Goal: Complete application form: Complete application form

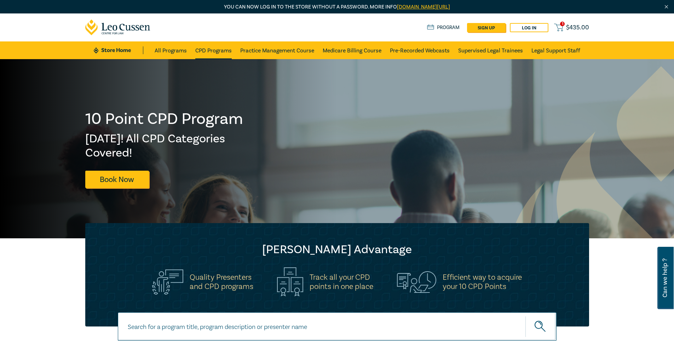
click at [221, 51] on link "CPD Programs" at bounding box center [213, 50] width 36 height 18
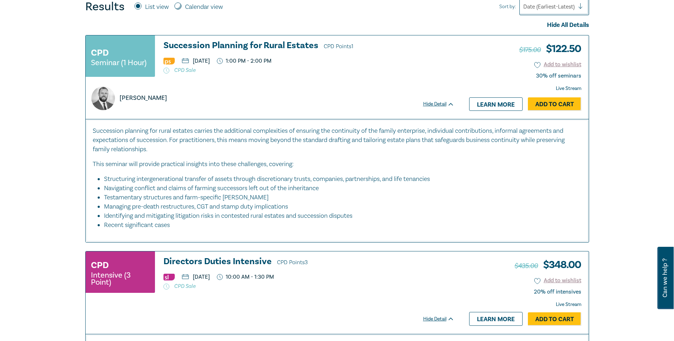
scroll to position [283, 0]
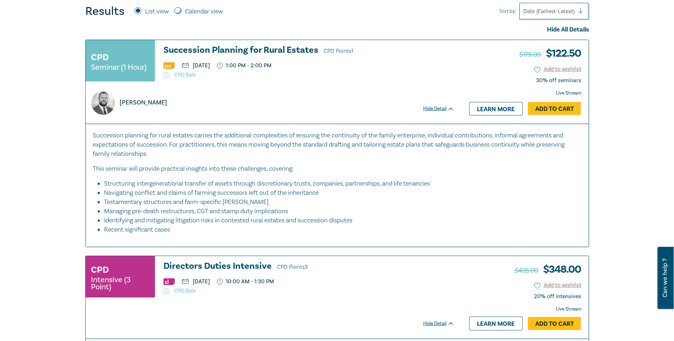
click at [566, 33] on div "Hide All Details" at bounding box center [337, 29] width 504 height 9
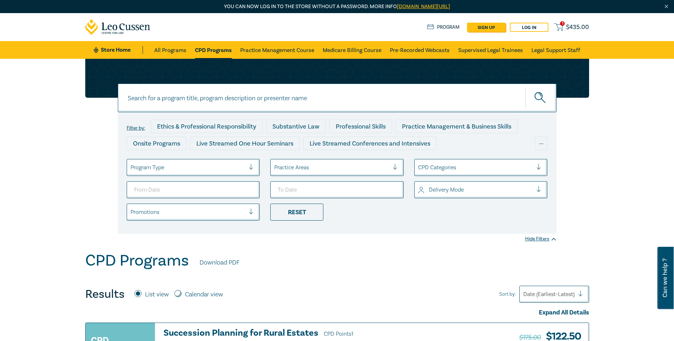
scroll to position [0, 0]
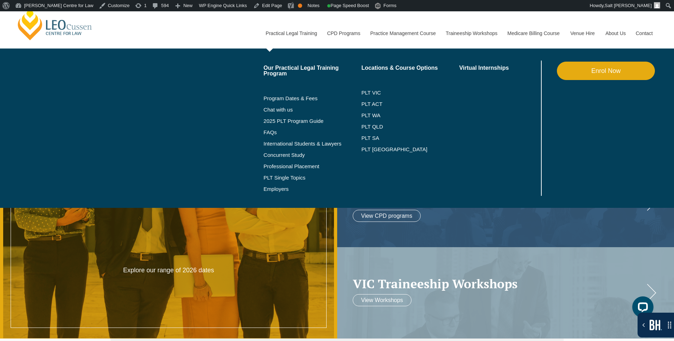
click at [619, 65] on link "Enrol Now" at bounding box center [606, 71] width 98 height 18
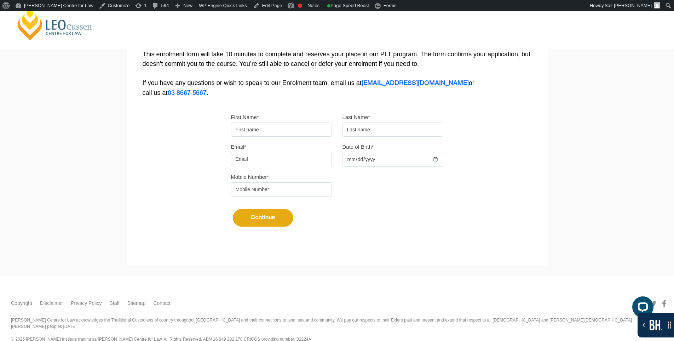
click at [252, 131] on input "First Name*" at bounding box center [281, 129] width 101 height 14
type input "Suresh"
type input "Suthar"
click at [292, 155] on input "Email*" at bounding box center [281, 159] width 101 height 14
type input "[EMAIL_ADDRESS][DOMAIN_NAME]"
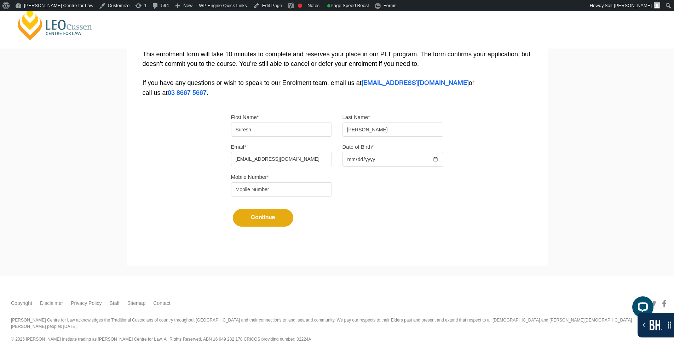
click at [438, 160] on input "Date of Birth*" at bounding box center [393, 159] width 101 height 15
type input "[DATE]"
click at [269, 184] on input "tel" at bounding box center [281, 189] width 101 height 14
type input "9724790448"
click at [277, 218] on button "Continue" at bounding box center [263, 218] width 61 height 18
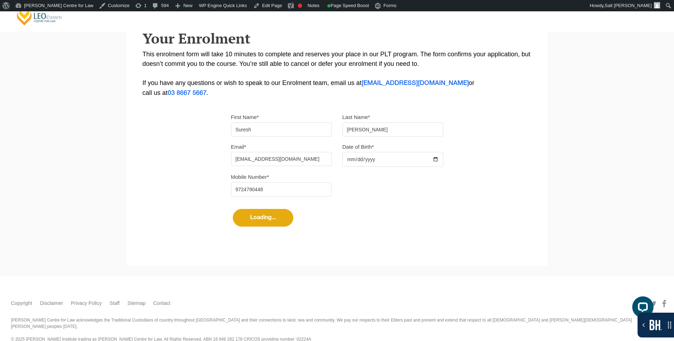
scroll to position [147, 0]
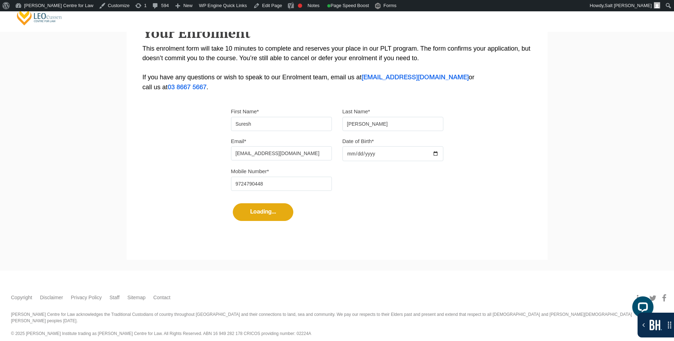
select select
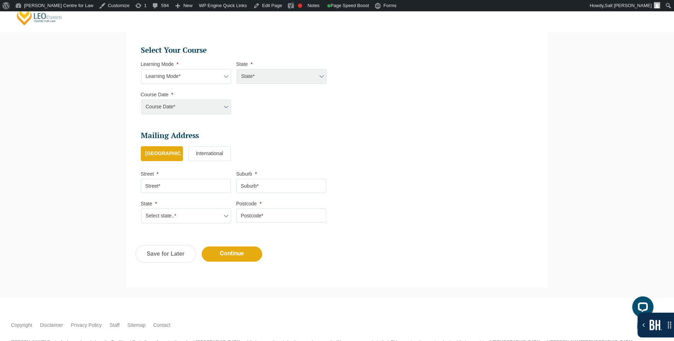
scroll to position [350, 0]
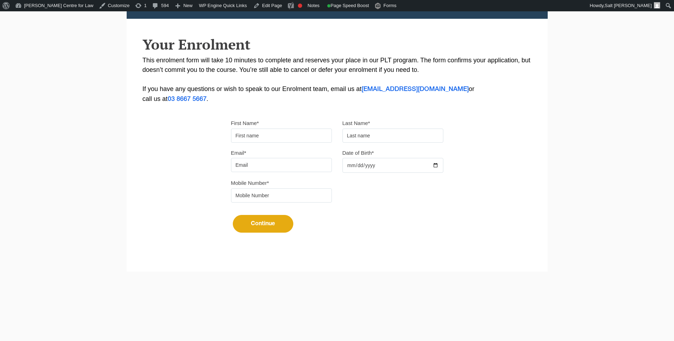
click at [277, 139] on input "First Name*" at bounding box center [281, 135] width 101 height 14
type input "Suresh"
type input "[PERSON_NAME]"
click at [296, 171] on input "Email*" at bounding box center [281, 165] width 101 height 14
type input "[EMAIL_ADDRESS][DOMAIN_NAME]"
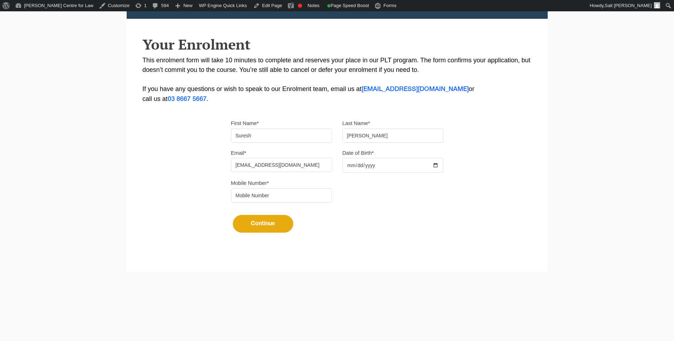
click at [436, 165] on input "Date of Birth*" at bounding box center [393, 165] width 101 height 15
type input "[DATE]"
drag, startPoint x: 307, startPoint y: 197, endPoint x: 304, endPoint y: 201, distance: 5.1
click at [307, 197] on input "tel" at bounding box center [281, 195] width 101 height 14
type input "9724790448"
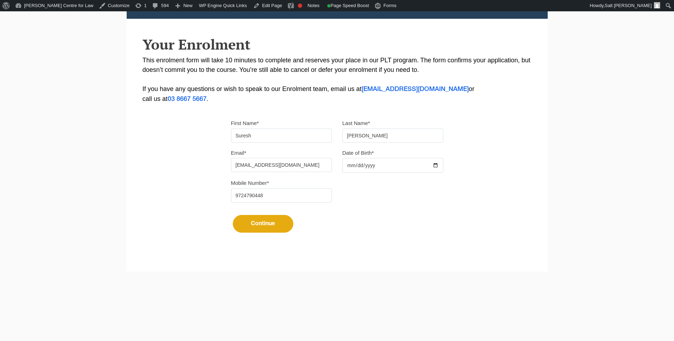
click at [275, 222] on button "Continue" at bounding box center [263, 224] width 61 height 18
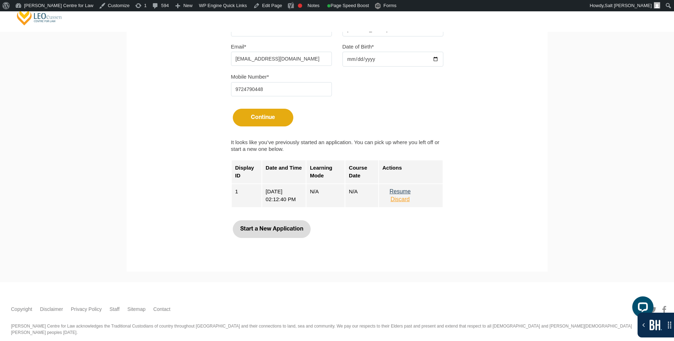
click at [296, 227] on button "Start a New Application" at bounding box center [272, 229] width 78 height 18
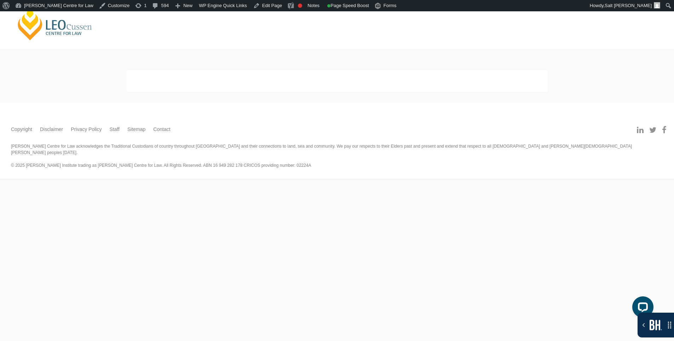
select select
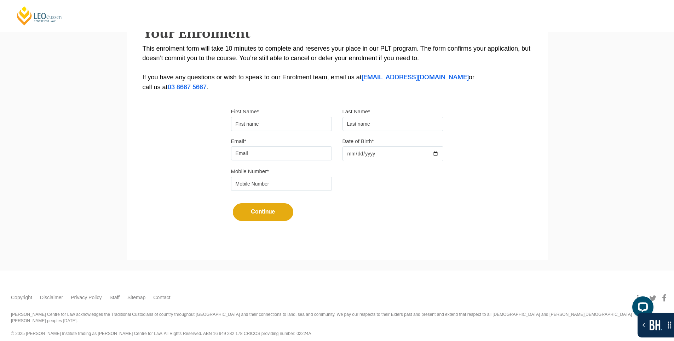
click at [299, 126] on input "First Name*" at bounding box center [281, 124] width 101 height 14
type input "Suresh"
type input "[PERSON_NAME]"
click at [289, 158] on input "Email*" at bounding box center [281, 153] width 101 height 14
type input "[EMAIL_ADDRESS][DOMAIN_NAME]"
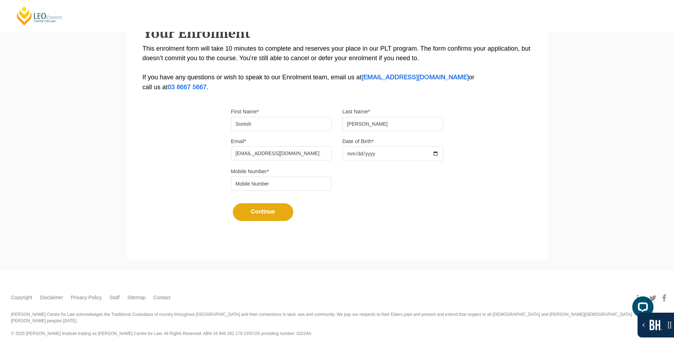
click at [436, 154] on div at bounding box center [393, 153] width 101 height 15
click at [439, 154] on input "Date of Birth*" at bounding box center [393, 153] width 101 height 15
click at [343, 161] on div at bounding box center [343, 161] width 0 height 0
click at [448, 151] on div "Date of Birth*" at bounding box center [392, 148] width 111 height 25
click at [438, 155] on input "Date of Birth*" at bounding box center [393, 153] width 101 height 15
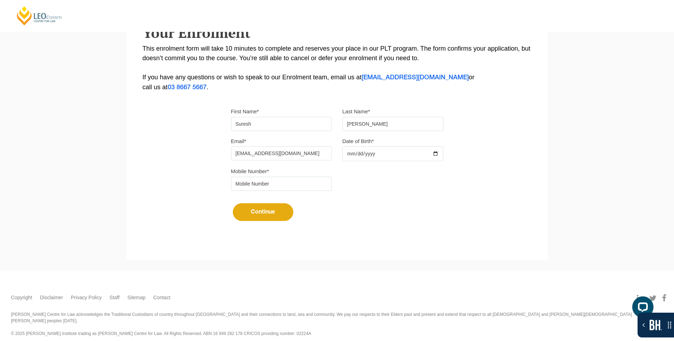
type input "2025-10-19"
click at [291, 184] on input "tel" at bounding box center [281, 184] width 101 height 14
type input "9724790448"
click at [271, 212] on button "Continue" at bounding box center [263, 212] width 61 height 18
select select
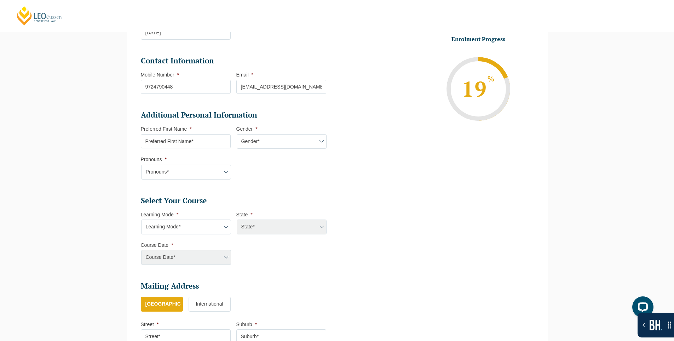
scroll to position [167, 0]
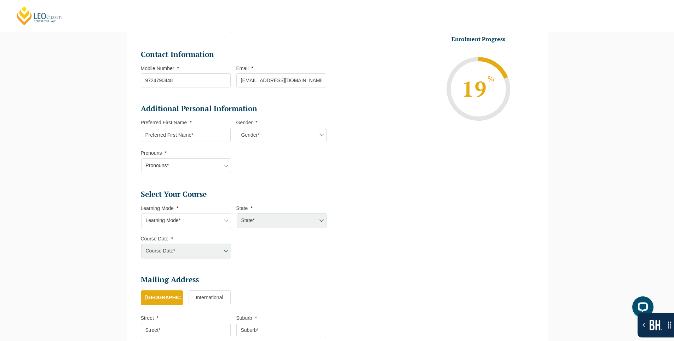
drag, startPoint x: 216, startPoint y: 216, endPoint x: 257, endPoint y: 215, distance: 41.8
click at [216, 216] on select "Learning Mode* Online Full Time Learning Online Part Time Learning Blended Full…" at bounding box center [186, 220] width 90 height 15
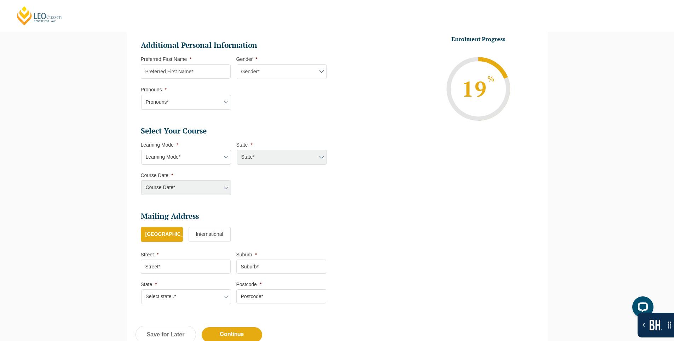
scroll to position [238, 0]
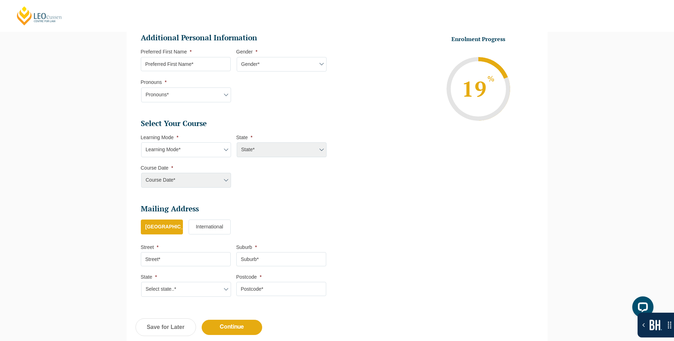
click at [161, 145] on select "Learning Mode* Online Full Time Learning Online Part Time Learning Blended Full…" at bounding box center [186, 149] width 90 height 15
click at [141, 142] on select "Learning Mode* Online Full Time Learning Online Part Time Learning Blended Full…" at bounding box center [186, 149] width 90 height 15
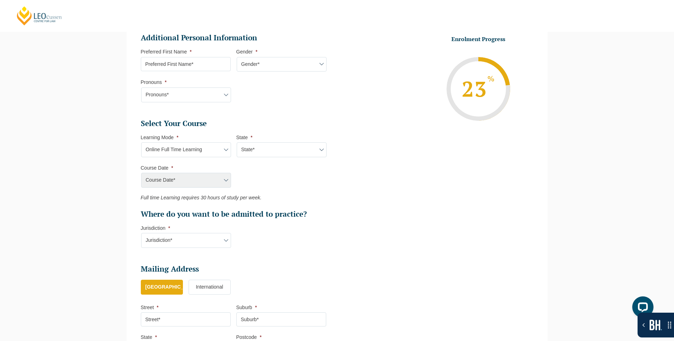
drag, startPoint x: 302, startPoint y: 153, endPoint x: 306, endPoint y: 152, distance: 4.4
click at [302, 153] on select "State* National ([GEOGRAPHIC_DATA], [GEOGRAPHIC_DATA], [GEOGRAPHIC_DATA], [GEOG…" at bounding box center [282, 149] width 90 height 15
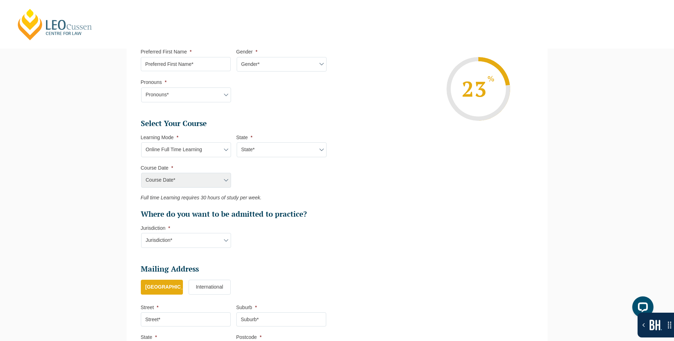
click at [285, 145] on select "State* National ([GEOGRAPHIC_DATA], [GEOGRAPHIC_DATA], [GEOGRAPHIC_DATA], [GEOG…" at bounding box center [282, 149] width 90 height 15
click at [200, 149] on select "Learning Mode* Online Full Time Learning Online Part Time Learning Blended Full…" at bounding box center [186, 149] width 90 height 15
click at [254, 150] on select "State* National ([GEOGRAPHIC_DATA], [GEOGRAPHIC_DATA], [GEOGRAPHIC_DATA], [GEOG…" at bounding box center [282, 149] width 90 height 15
click at [211, 147] on select "Learning Mode* Online Full Time Learning Online Part Time Learning Blended Full…" at bounding box center [186, 149] width 90 height 15
click at [141, 142] on select "Learning Mode* Online Full Time Learning Online Part Time Learning Blended Full…" at bounding box center [186, 149] width 90 height 15
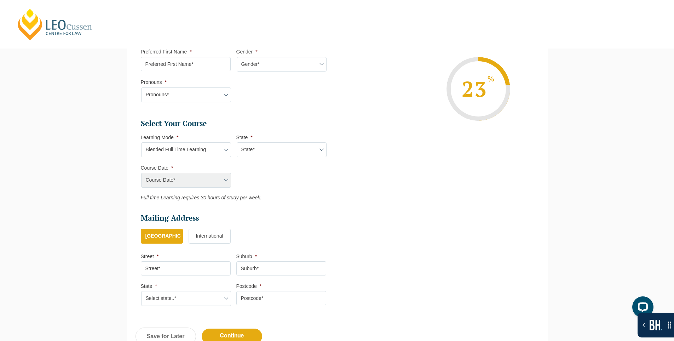
click at [252, 153] on select "State* ACT NSW QLD SA VIC WA" at bounding box center [282, 149] width 90 height 15
click at [252, 147] on select "State* ACT NSW QLD SA VIC WA" at bounding box center [282, 149] width 90 height 15
click at [248, 150] on select "State* ACT NSW QLD SA VIC WA" at bounding box center [282, 149] width 90 height 15
click at [214, 151] on select "Learning Mode* Online Full Time Learning Online Part Time Learning Blended Full…" at bounding box center [186, 149] width 90 height 15
select select "Online Full Time Learning"
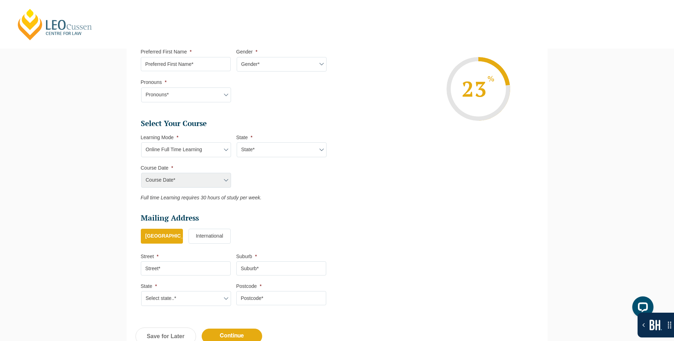
click at [141, 142] on select "Learning Mode* Online Full Time Learning Online Part Time Learning Blended Full…" at bounding box center [186, 149] width 90 height 15
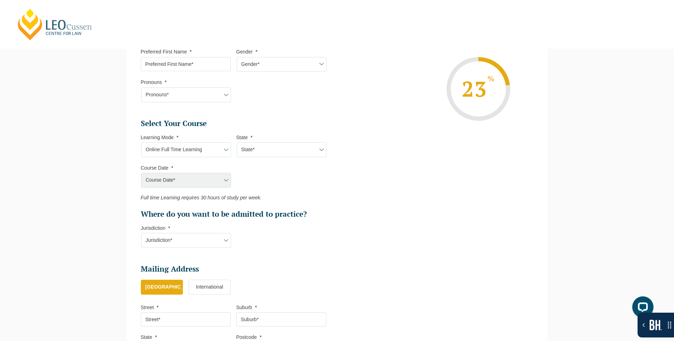
click at [252, 152] on select "State* National ([GEOGRAPHIC_DATA], [GEOGRAPHIC_DATA], [GEOGRAPHIC_DATA], [GEOG…" at bounding box center [282, 149] width 90 height 15
select select "National ([GEOGRAPHIC_DATA], [GEOGRAPHIC_DATA], [GEOGRAPHIC_DATA], [GEOGRAPHIC_…"
click at [237, 142] on select "State* National ([GEOGRAPHIC_DATA], [GEOGRAPHIC_DATA], [GEOGRAPHIC_DATA], [GEOG…" at bounding box center [282, 149] width 90 height 15
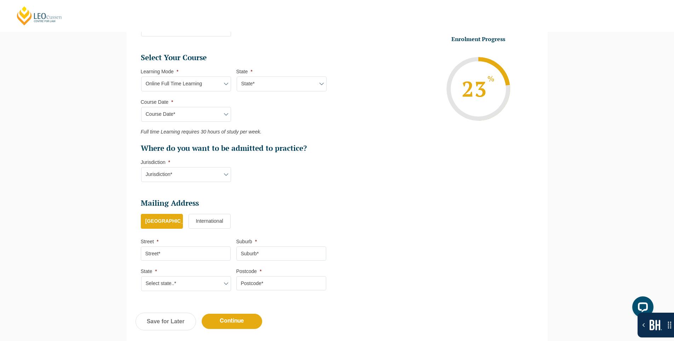
scroll to position [309, 0]
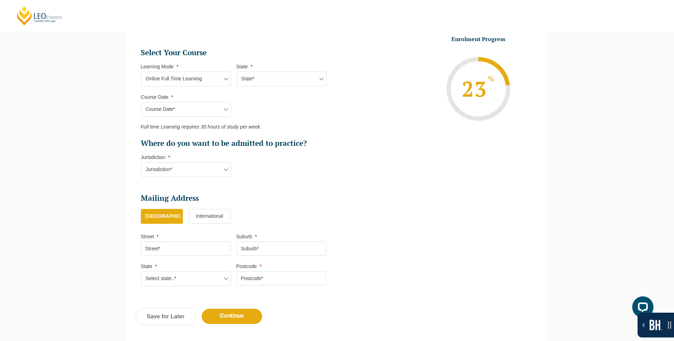
click at [214, 173] on select "Jurisdiction* VIC ACT [GEOGRAPHIC_DATA] SA [GEOGRAPHIC_DATA] [GEOGRAPHIC_DATA]" at bounding box center [186, 169] width 90 height 15
select select "[GEOGRAPHIC_DATA]"
click at [141, 162] on select "Jurisdiction* VIC ACT [GEOGRAPHIC_DATA] SA [GEOGRAPHIC_DATA] [GEOGRAPHIC_DATA]" at bounding box center [186, 169] width 90 height 15
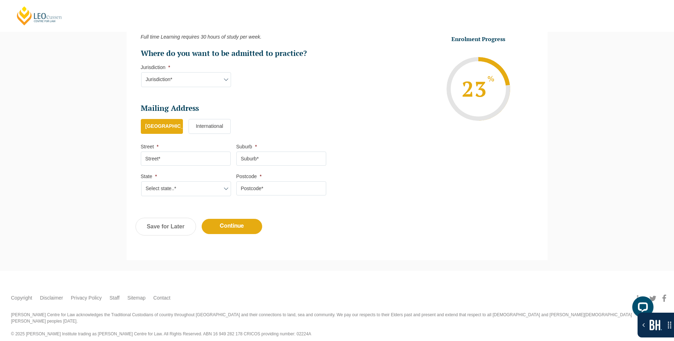
scroll to position [399, 0]
click at [248, 226] on input "Continue" at bounding box center [232, 225] width 61 height 15
select select "Online Full Time Learning"
select select "National ([GEOGRAPHIC_DATA], [GEOGRAPHIC_DATA], [GEOGRAPHIC_DATA], [GEOGRAPHIC_…"
select select
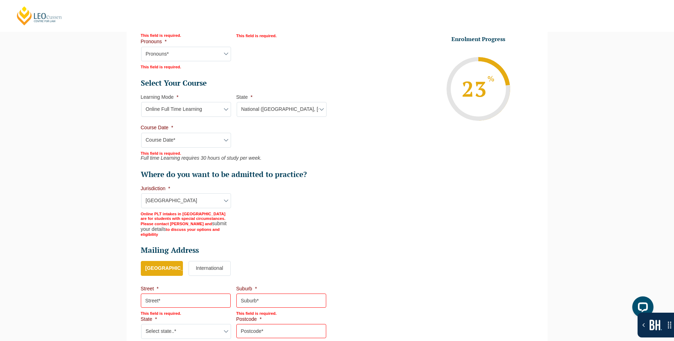
scroll to position [348, 0]
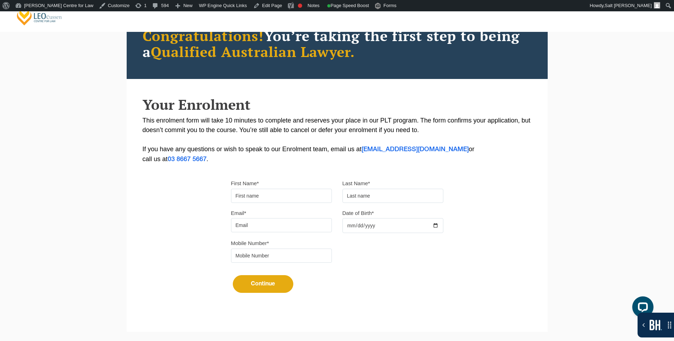
scroll to position [142, 0]
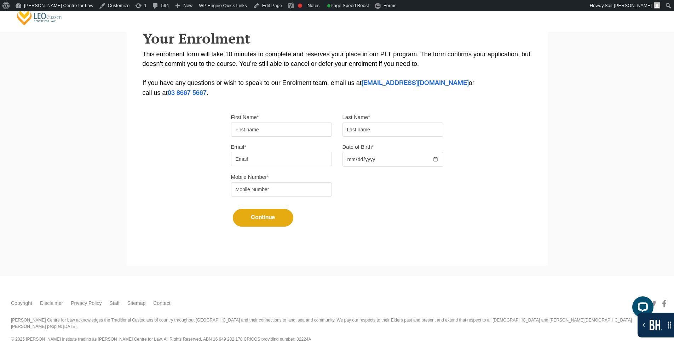
drag, startPoint x: 267, startPoint y: 128, endPoint x: 270, endPoint y: 136, distance: 8.7
click at [267, 128] on input "First Name*" at bounding box center [281, 129] width 101 height 14
type input "Suresh"
type input "[PERSON_NAME]"
drag, startPoint x: 301, startPoint y: 159, endPoint x: 304, endPoint y: 166, distance: 7.3
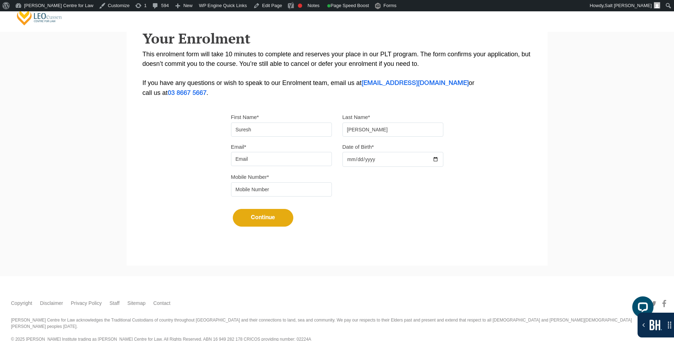
click at [301, 159] on input "Email*" at bounding box center [281, 159] width 101 height 14
type input "[EMAIL_ADDRESS][DOMAIN_NAME]"
click at [436, 159] on div at bounding box center [393, 159] width 101 height 15
click at [438, 160] on input "Date of Birth*" at bounding box center [393, 159] width 101 height 15
type input "2025-10-16"
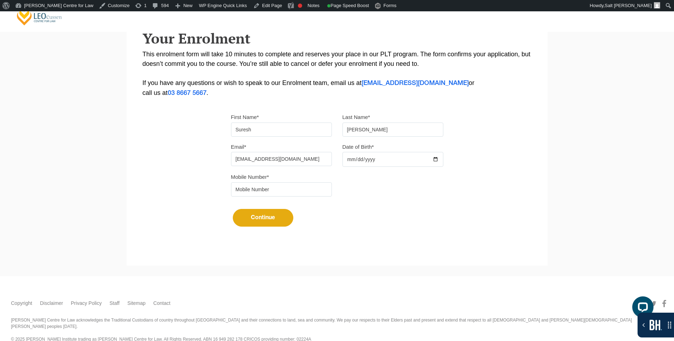
click at [272, 187] on input "tel" at bounding box center [281, 189] width 101 height 14
type input "9724790448"
click at [267, 214] on button "Continue" at bounding box center [263, 218] width 61 height 18
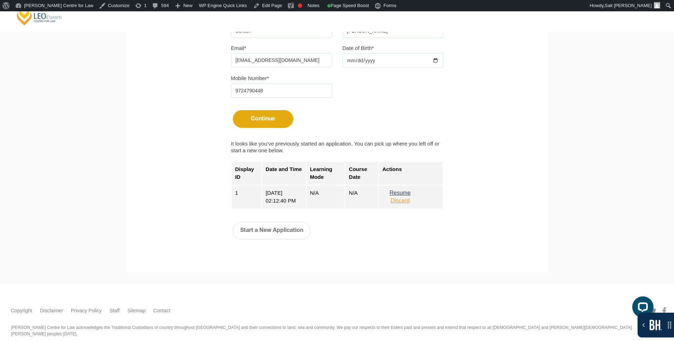
scroll to position [248, 0]
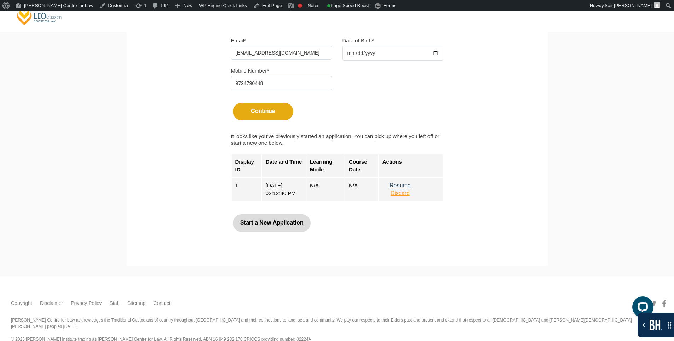
click at [271, 225] on button "Start a New Application" at bounding box center [272, 223] width 78 height 18
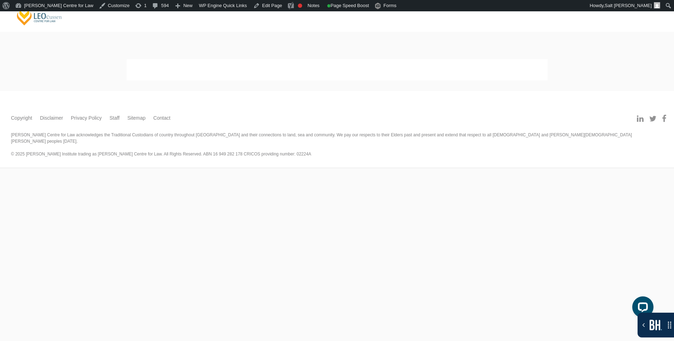
scroll to position [0, 0]
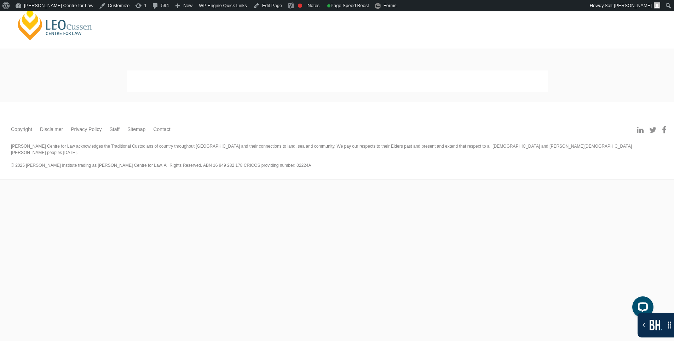
select select
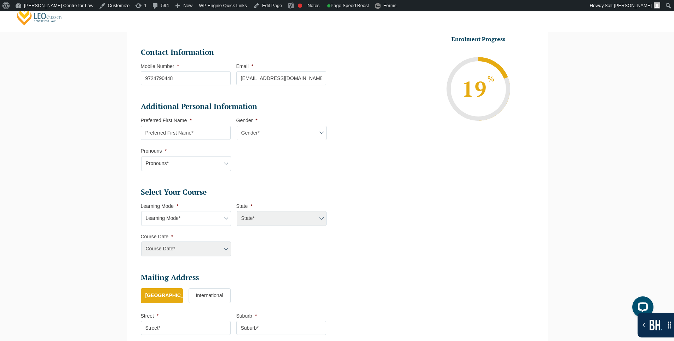
scroll to position [203, 0]
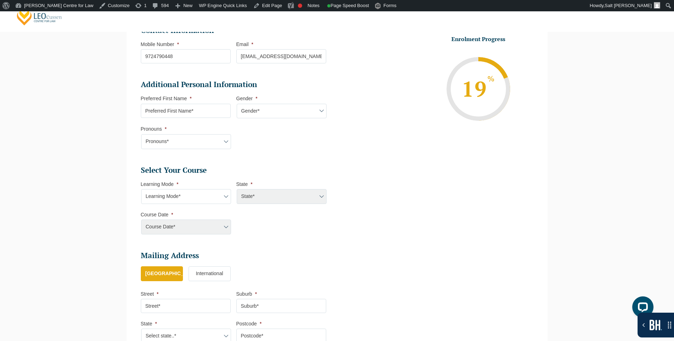
click at [216, 194] on select "Learning Mode* Online Full Time Learning Online Part Time Learning Blended Full…" at bounding box center [186, 196] width 90 height 15
click at [141, 189] on select "Learning Mode* Online Full Time Learning Online Part Time Learning Blended Full…" at bounding box center [186, 196] width 90 height 15
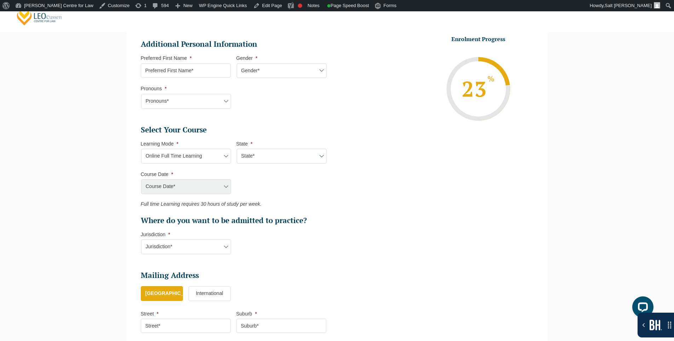
scroll to position [309, 0]
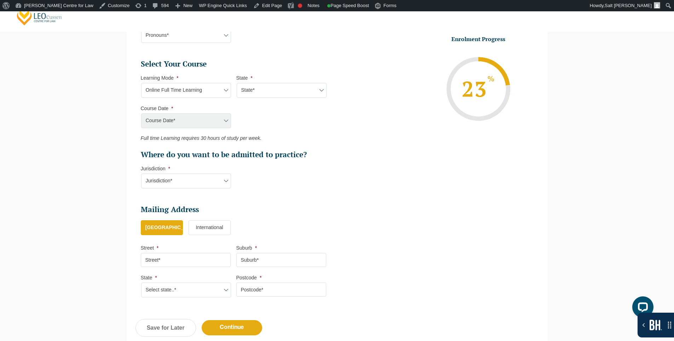
click at [300, 90] on select "State* National (ACT/NSW, VIC, QLD, SA, WA)" at bounding box center [282, 90] width 90 height 15
click at [199, 88] on select "Learning Mode* Online Full Time Learning Online Part Time Learning Blended Full…" at bounding box center [186, 90] width 90 height 15
select select "Blended Full Time Learning"
click at [141, 83] on select "Learning Mode* Online Full Time Learning Online Part Time Learning Blended Full…" at bounding box center [186, 90] width 90 height 15
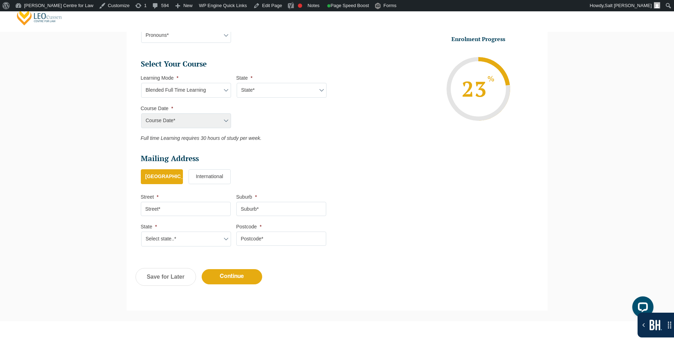
click at [271, 89] on select "State* ACT/NSW QLD SA VIC WA" at bounding box center [282, 90] width 90 height 15
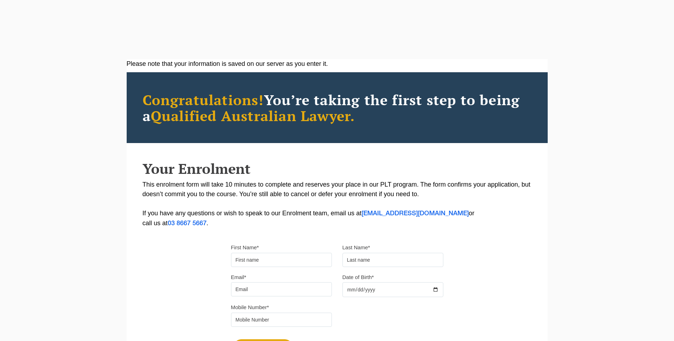
click at [268, 259] on input "First Name*" at bounding box center [281, 260] width 101 height 14
type input "Suresh"
type input "[PERSON_NAME]"
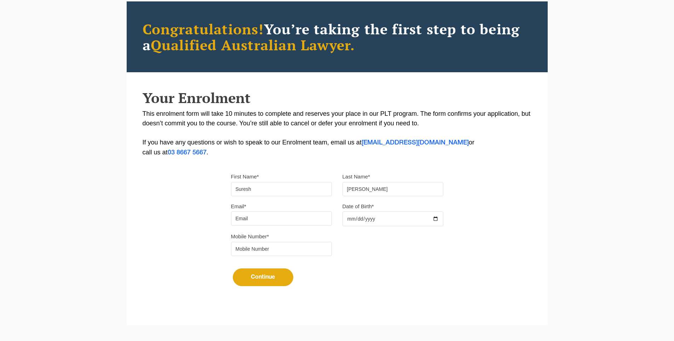
click at [266, 220] on input "Email*" at bounding box center [281, 218] width 101 height 14
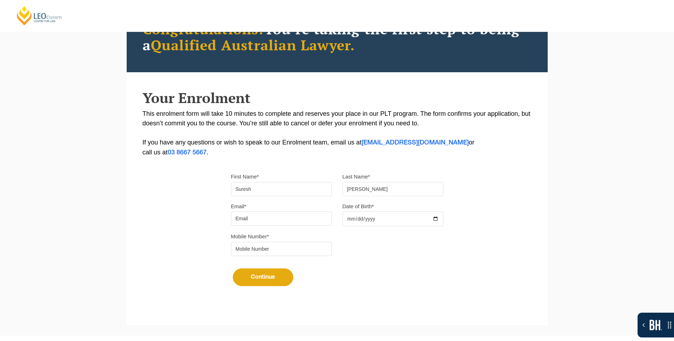
type input "[EMAIL_ADDRESS][DOMAIN_NAME]"
click at [436, 218] on input "Date of Birth*" at bounding box center [393, 218] width 101 height 15
type input "[DATE]"
click at [306, 246] on input "tel" at bounding box center [281, 249] width 101 height 14
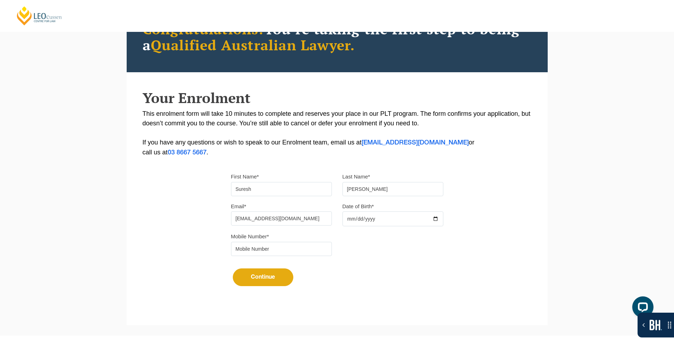
type input "9724790448"
click at [262, 276] on button "Continue" at bounding box center [263, 277] width 61 height 18
select select
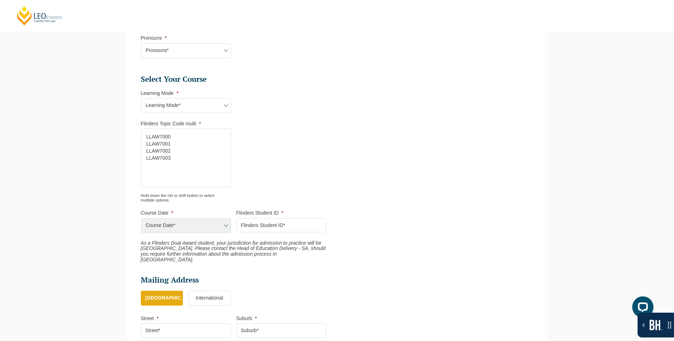
scroll to position [270, 0]
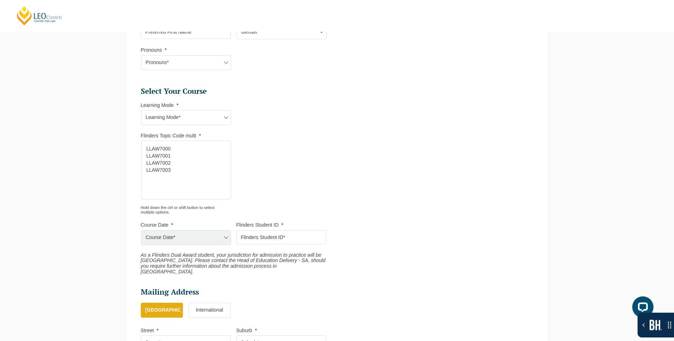
click at [159, 112] on select "Learning Mode* Transitioning" at bounding box center [186, 117] width 90 height 15
select select "Transitioning"
click at [141, 110] on select "Learning Mode* Transitioning" at bounding box center [186, 117] width 90 height 15
select select "LLAW7001"
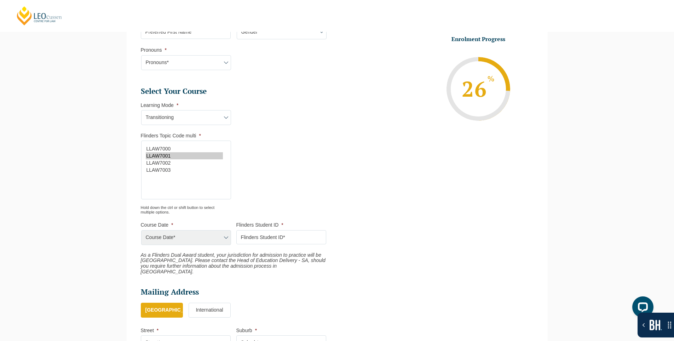
click at [155, 153] on option "LLAW7001" at bounding box center [184, 155] width 77 height 7
select select "LLAW7001"
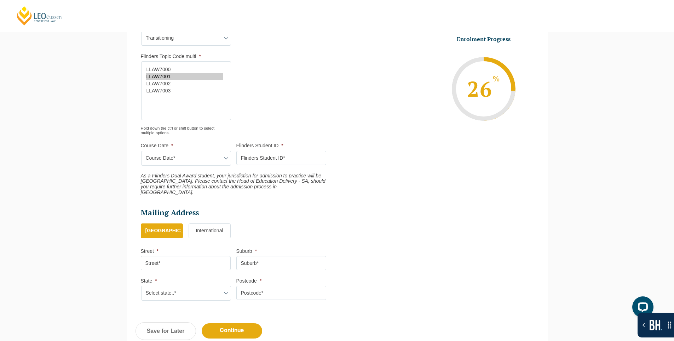
scroll to position [377, 0]
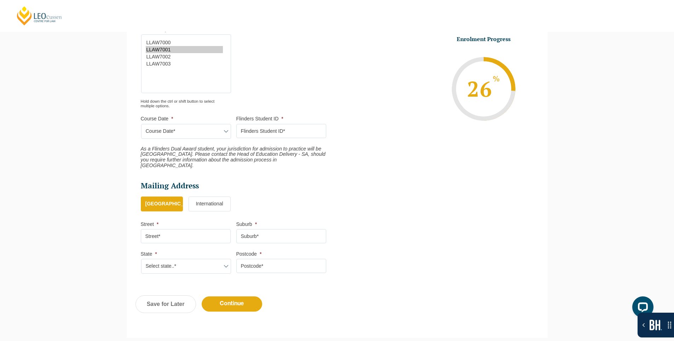
click at [216, 196] on label "International" at bounding box center [210, 203] width 42 height 15
click at [0, 0] on input "International" at bounding box center [0, 0] width 0 height 0
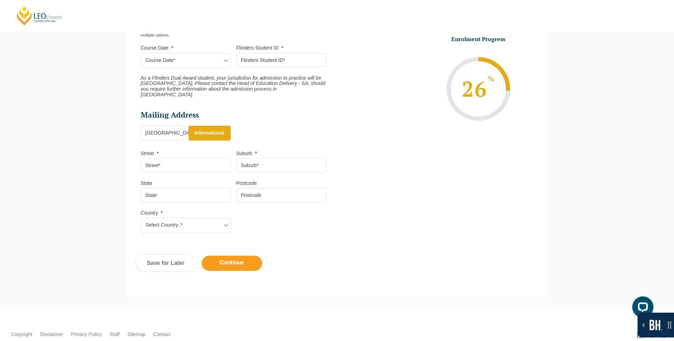
click at [233, 259] on input "Continue" at bounding box center [232, 263] width 61 height 15
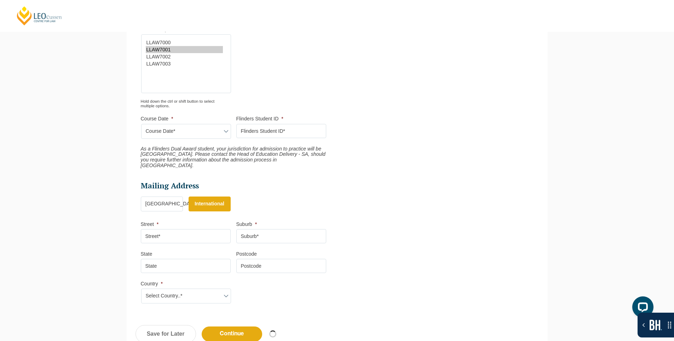
select select "Transitioning"
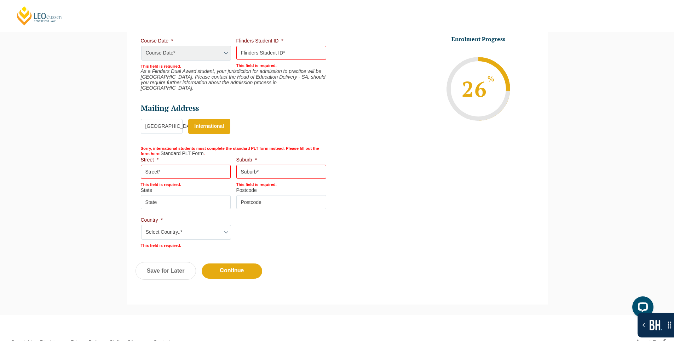
scroll to position [489, 0]
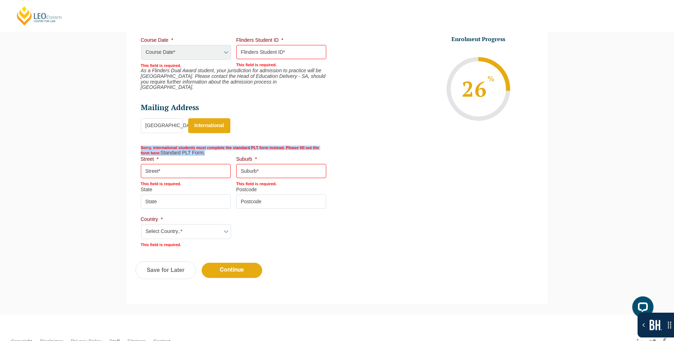
drag, startPoint x: 140, startPoint y: 142, endPoint x: 209, endPoint y: 150, distance: 69.1
click at [209, 150] on li "Mailing Address Mailing Country * Australia International Sorry, international …" at bounding box center [236, 175] width 191 height 144
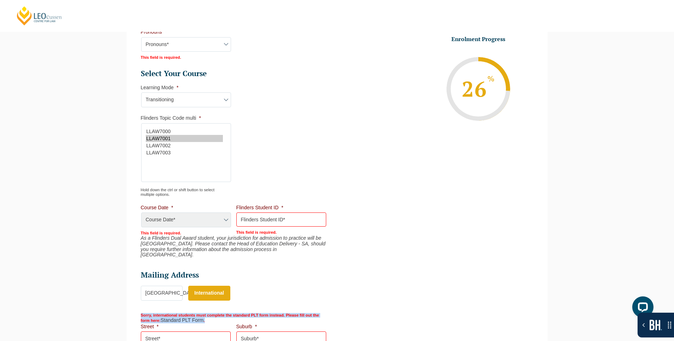
scroll to position [418, 0]
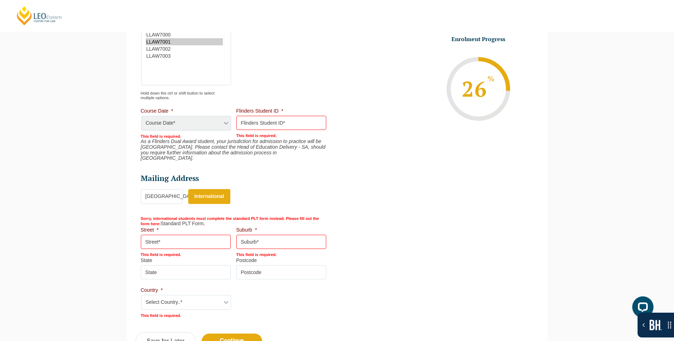
click at [343, 196] on ul "Personal Information First Name * Suresh Last Name * Suthar Date of Birth * 19-…" at bounding box center [337, 24] width 403 height 588
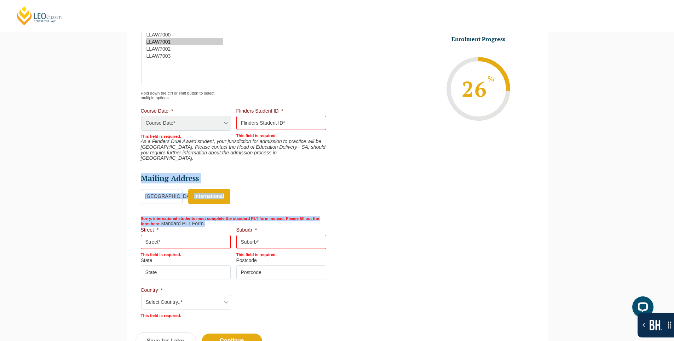
drag, startPoint x: 208, startPoint y: 219, endPoint x: 140, endPoint y: 213, distance: 68.9
click at [140, 213] on li "Personal Information First Name * Suresh Last Name * Suthar Date of Birth * 19-…" at bounding box center [237, 27] width 202 height 579
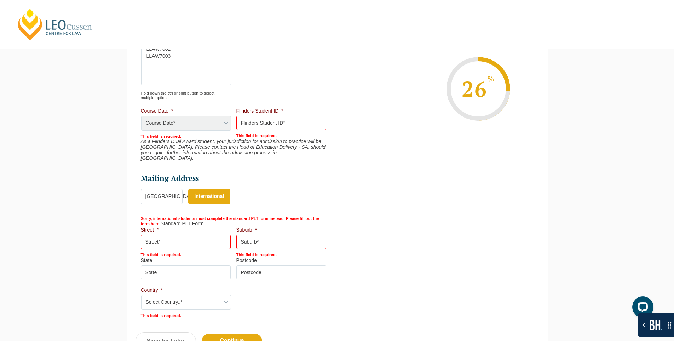
click at [521, 160] on ul "Personal Information First Name * Suresh Last Name * Suthar Date of Birth * 19-…" at bounding box center [337, 24] width 403 height 588
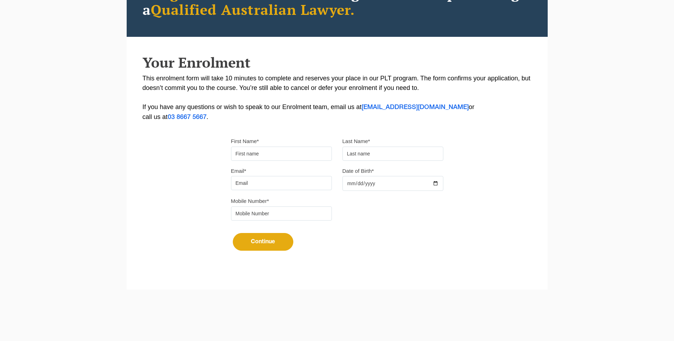
type input "Suresh"
type input "[PERSON_NAME]"
click at [278, 182] on input "Email*" at bounding box center [281, 183] width 101 height 14
type input "[EMAIL_ADDRESS][DOMAIN_NAME]"
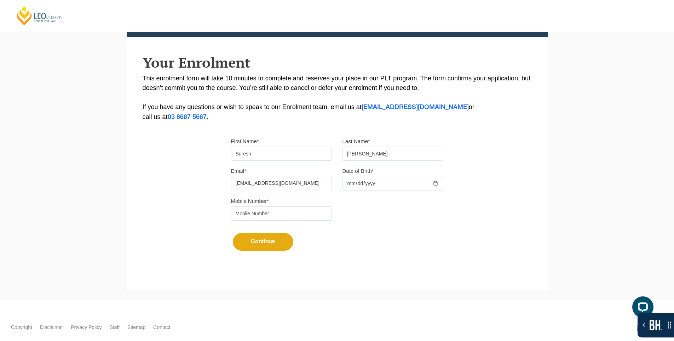
click at [439, 182] on input "Date of Birth*" at bounding box center [393, 183] width 101 height 15
click at [343, 191] on div at bounding box center [343, 191] width 0 height 0
click at [489, 162] on div "Please note that your information is saved on our server as you enter it. Congr…" at bounding box center [337, 110] width 421 height 315
click at [264, 209] on input "tel" at bounding box center [281, 213] width 101 height 14
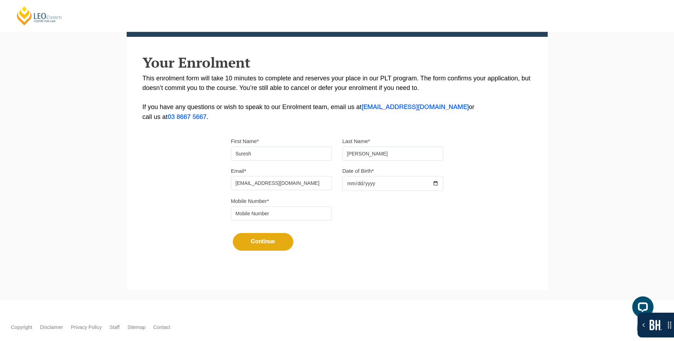
type input "9724790448"
click at [438, 183] on input "Date of Birth*" at bounding box center [393, 183] width 101 height 15
click at [439, 183] on input "Date of Birth*" at bounding box center [393, 183] width 101 height 15
click at [438, 183] on input "Date of Birth*" at bounding box center [393, 183] width 101 height 15
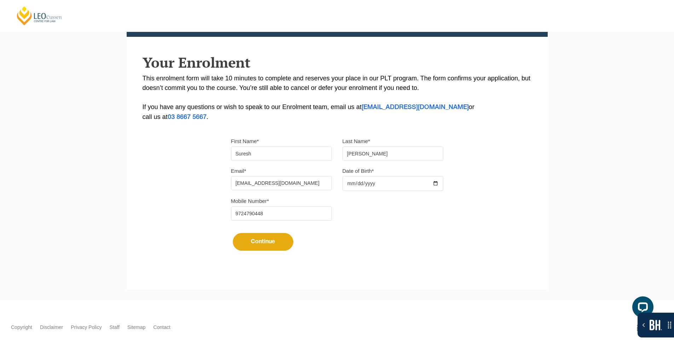
type input "2025-10-16"
click at [290, 243] on button "Continue" at bounding box center [263, 242] width 61 height 18
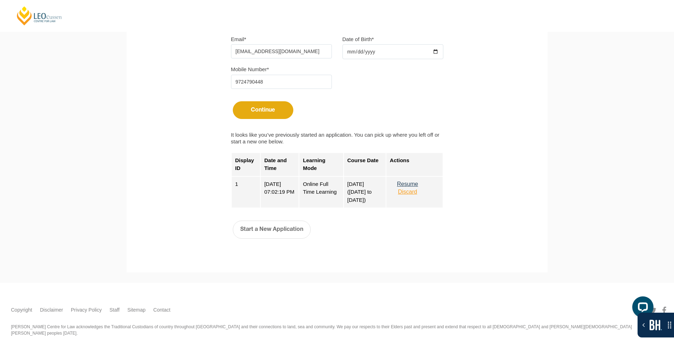
scroll to position [250, 0]
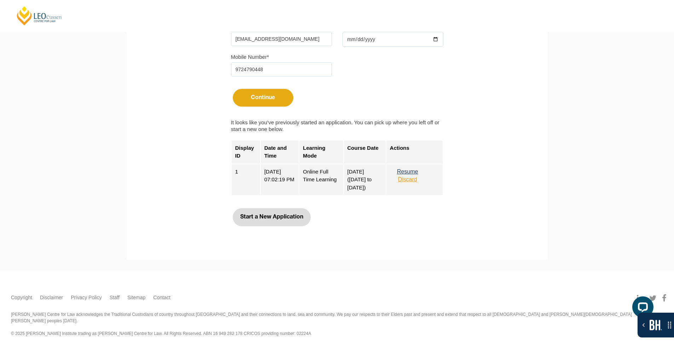
click at [272, 214] on button "Start a New Application" at bounding box center [272, 217] width 78 height 18
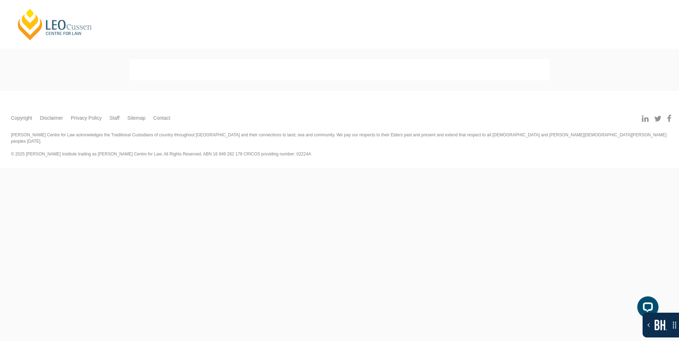
select select
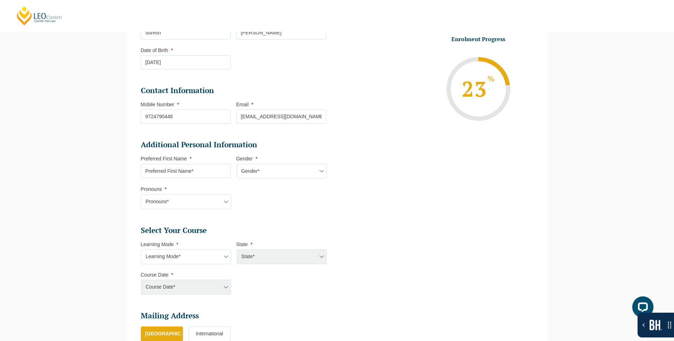
scroll to position [167, 0]
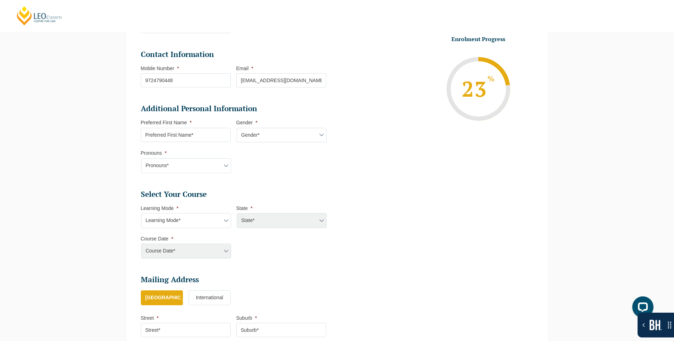
drag, startPoint x: 209, startPoint y: 219, endPoint x: 207, endPoint y: 224, distance: 5.4
click at [209, 219] on select "Learning Mode* Online Full Time Learning Online Part Time Learning" at bounding box center [186, 220] width 90 height 15
select select "[GEOGRAPHIC_DATA]"
select select "Online Full Time Learning"
click at [141, 213] on select "Learning Mode* Online Full Time Learning Online Part Time Learning" at bounding box center [186, 220] width 90 height 15
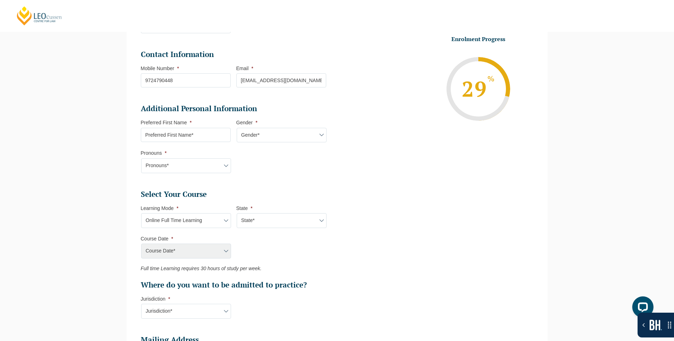
click at [271, 222] on select "State* National ([GEOGRAPHIC_DATA], [GEOGRAPHIC_DATA], [GEOGRAPHIC_DATA], [GEOG…" at bounding box center [282, 220] width 90 height 15
select select "National ([GEOGRAPHIC_DATA], [GEOGRAPHIC_DATA], [GEOGRAPHIC_DATA], [GEOGRAPHIC_…"
click at [237, 213] on select "State* National ([GEOGRAPHIC_DATA], [GEOGRAPHIC_DATA], [GEOGRAPHIC_DATA], [GEOG…" at bounding box center [282, 220] width 90 height 15
click at [192, 255] on select "Course Date* [DATE] ([DATE] to [DATE]) [DATE] ([DATE] to [DATE]) [DATE] ([DATE]…" at bounding box center [186, 250] width 90 height 15
select select "[DATE] ([DATE] to [DATE])"
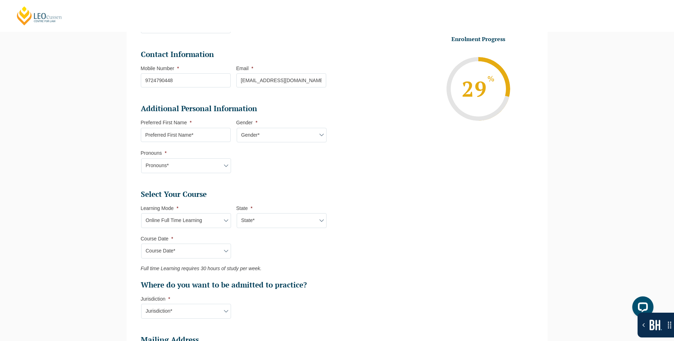
click at [141, 243] on select "Course Date* [DATE] ([DATE] to [DATE]) [DATE] ([DATE] to [DATE]) [DATE] ([DATE]…" at bounding box center [186, 250] width 90 height 15
type input "Intake [DATE] FT"
type input "Practical Legal Training (NAT)"
select select "NAT PLT (DEC) 2025 Full Time Online"
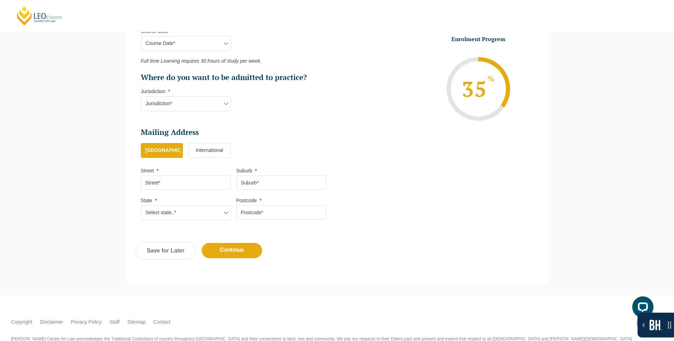
scroll to position [380, 0]
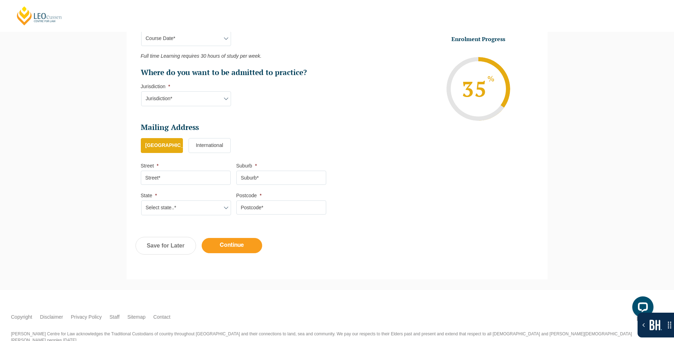
click at [227, 245] on input "Continue" at bounding box center [232, 245] width 61 height 15
select select "Online Full Time Learning"
select select "National ([GEOGRAPHIC_DATA], [GEOGRAPHIC_DATA], [GEOGRAPHIC_DATA], [GEOGRAPHIC_…"
select select
select select "[DATE] ([DATE] to [DATE])"
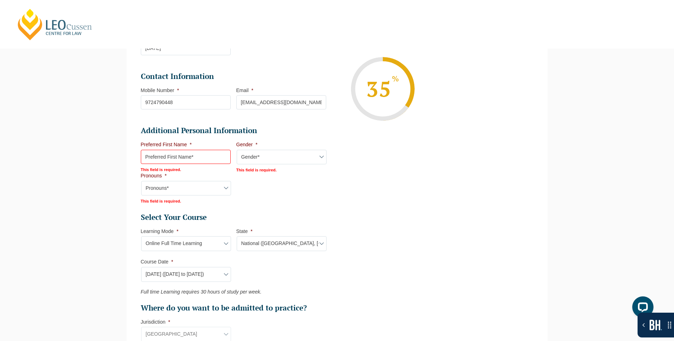
scroll to position [178, 0]
click at [167, 160] on input "Preferred First Name *" at bounding box center [186, 157] width 90 height 14
type input "sdf"
click at [250, 155] on select "Gender* Male Female Nonbinary Intersex Prefer not to disclose Other" at bounding box center [282, 157] width 90 height 15
select select "[DEMOGRAPHIC_DATA]"
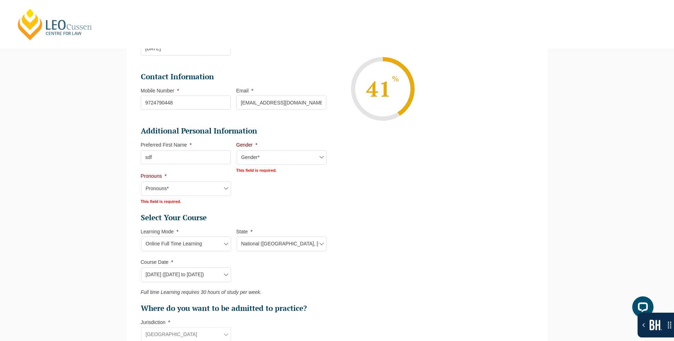
click at [237, 150] on select "Gender* Male Female Nonbinary Intersex Prefer not to disclose Other" at bounding box center [282, 157] width 90 height 15
click at [194, 189] on select "Pronouns* She/Her/Hers He/Him/His They/Them/Theirs Other Prefer not to disclose" at bounding box center [186, 187] width 90 height 15
select select "She/Her/Hers"
click at [141, 180] on select "Pronouns* She/Her/Hers He/Him/His They/Them/Theirs Other Prefer not to disclose" at bounding box center [186, 187] width 90 height 15
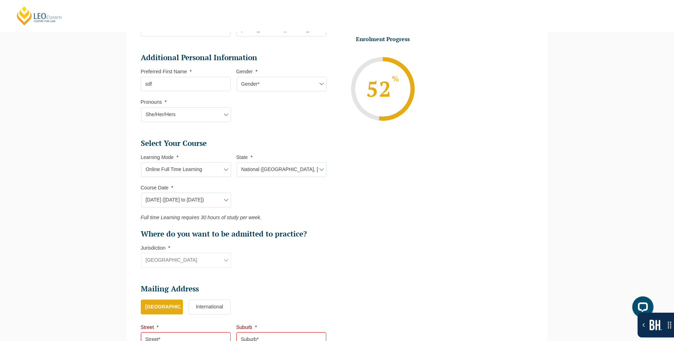
scroll to position [355, 0]
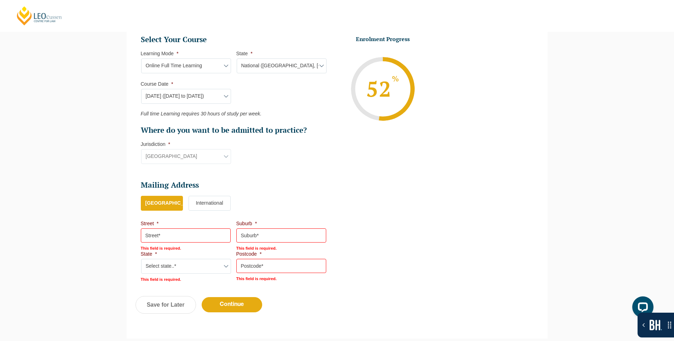
click at [206, 230] on input "Street *" at bounding box center [186, 235] width 90 height 14
type input "fhf"
drag, startPoint x: 275, startPoint y: 229, endPoint x: 270, endPoint y: 236, distance: 8.8
click at [275, 229] on input "Suburb *" at bounding box center [281, 235] width 90 height 14
type input "fg"
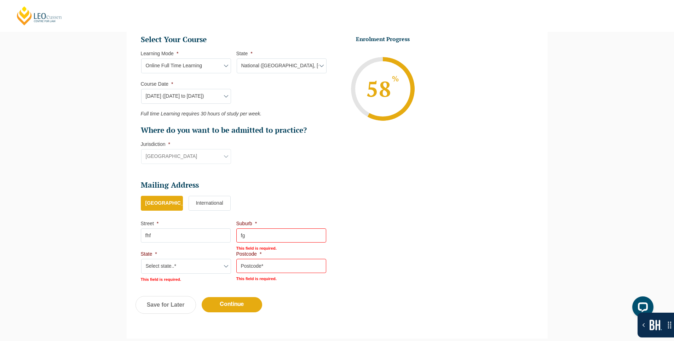
drag, startPoint x: 188, startPoint y: 271, endPoint x: 200, endPoint y: 266, distance: 13.3
click at [188, 271] on select "Select state..* VIC WA QLD SA NSW NT ACT TAS" at bounding box center [186, 266] width 90 height 15
select select "QLD"
click at [141, 258] on select "Select state..* VIC WA QLD SA NSW NT ACT TAS" at bounding box center [186, 265] width 90 height 15
click at [265, 262] on input "Postcode *" at bounding box center [281, 265] width 90 height 14
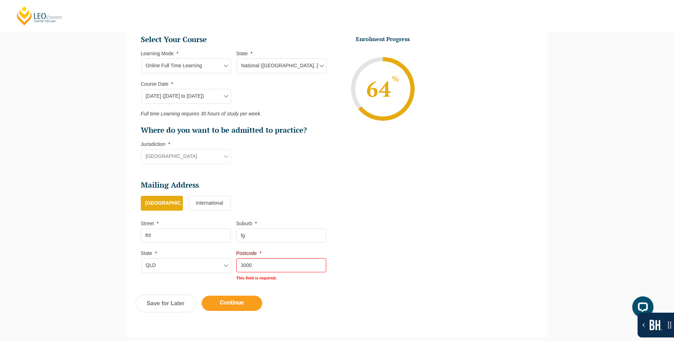
type input "3000"
click at [242, 301] on input "Continue" at bounding box center [232, 302] width 61 height 15
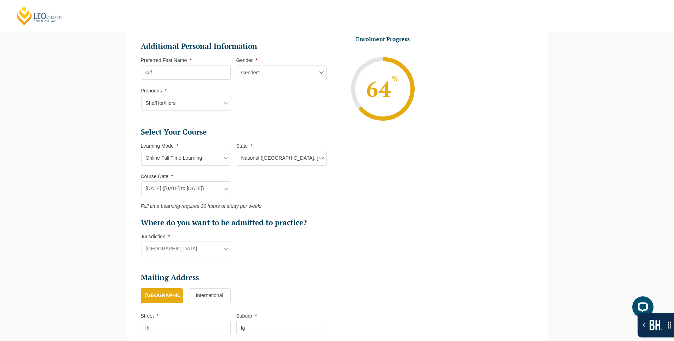
scroll to position [213, 0]
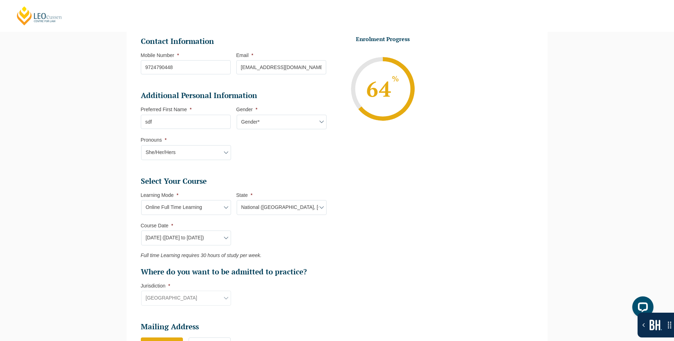
select select "Online Full Time Learning"
select select "National ([GEOGRAPHIC_DATA], [GEOGRAPHIC_DATA], [GEOGRAPHIC_DATA], [GEOGRAPHIC_…"
select select
select select "[DATE] ([DATE] to [DATE])"
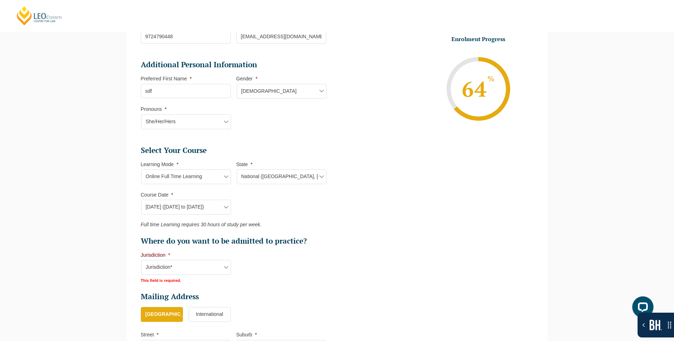
scroll to position [312, 0]
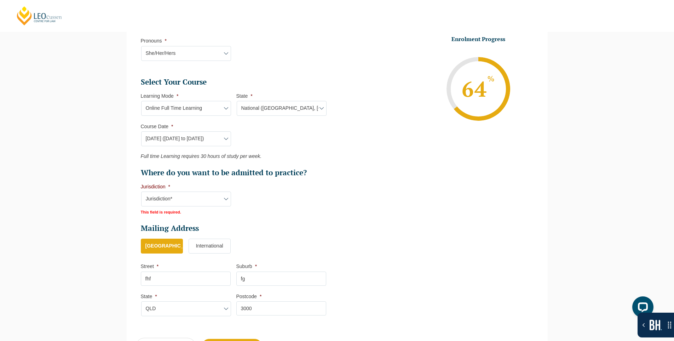
select select "[GEOGRAPHIC_DATA]"
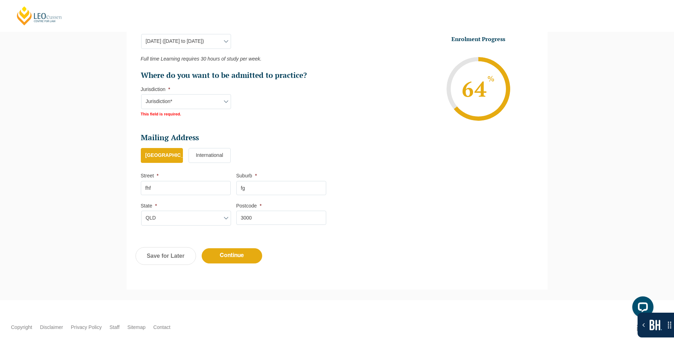
scroll to position [418, 0]
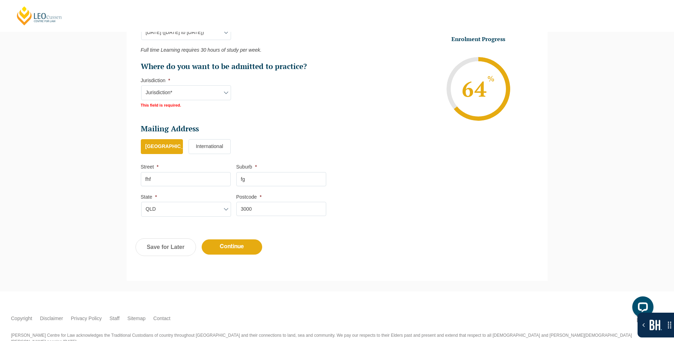
click at [237, 248] on input "Continue" at bounding box center [232, 246] width 61 height 15
select select
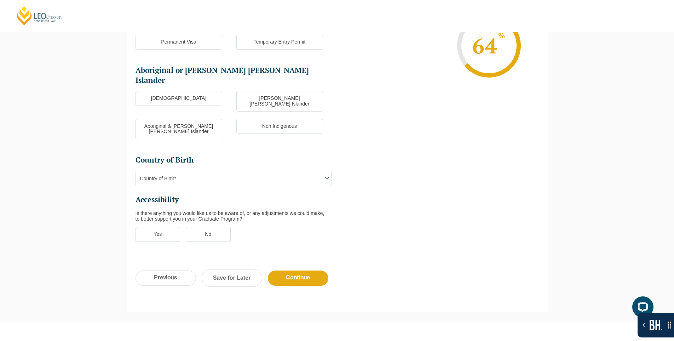
scroll to position [177, 0]
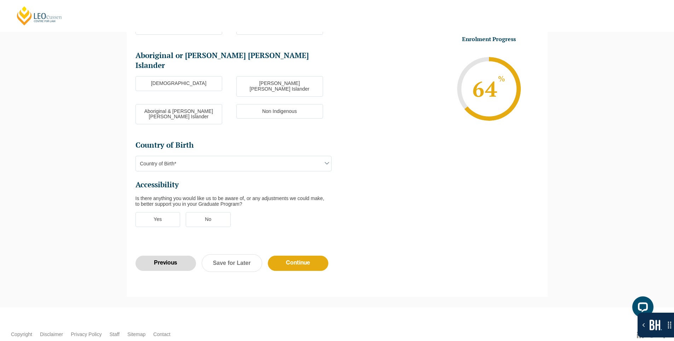
click at [173, 256] on input "Previous" at bounding box center [166, 263] width 61 height 15
select select "Online Full Time Learning"
select select "National ([GEOGRAPHIC_DATA], [GEOGRAPHIC_DATA], [GEOGRAPHIC_DATA], [GEOGRAPHIC_…"
select select
select select "[DATE] ([DATE] to [DATE])"
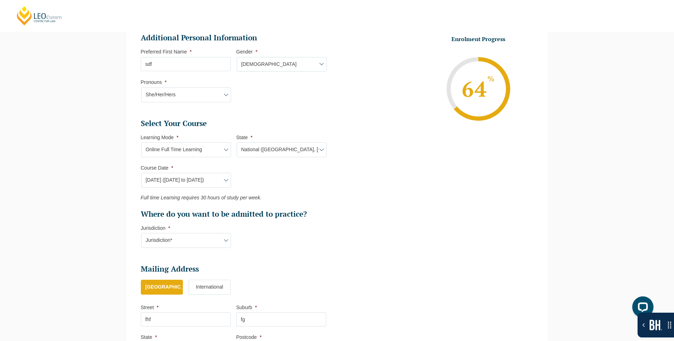
scroll to position [0, 0]
select select "[GEOGRAPHIC_DATA]"
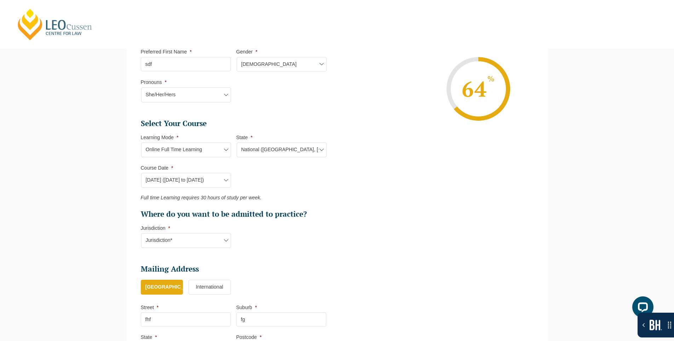
drag, startPoint x: 181, startPoint y: 241, endPoint x: 266, endPoint y: 208, distance: 91.9
click at [181, 241] on div "Jurisdiction* VIC ACT [GEOGRAPHIC_DATA] SA [GEOGRAPHIC_DATA] [GEOGRAPHIC_DATA]" at bounding box center [186, 240] width 90 height 15
click at [211, 238] on div "Jurisdiction* VIC ACT [GEOGRAPHIC_DATA] SA [GEOGRAPHIC_DATA] [GEOGRAPHIC_DATA]" at bounding box center [186, 240] width 90 height 15
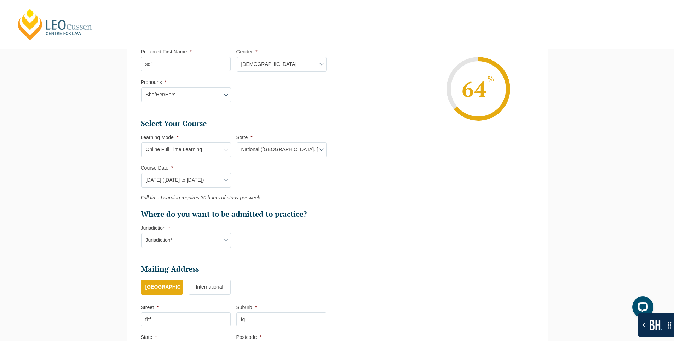
click at [185, 227] on li "Jurisdiction * Jurisdiction* VIC ACT NSW SA WA QLD" at bounding box center [189, 236] width 96 height 23
click at [157, 228] on label "Jurisdiction *" at bounding box center [155, 228] width 29 height 6
click at [157, 233] on select "Jurisdiction* VIC ACT [GEOGRAPHIC_DATA] SA [GEOGRAPHIC_DATA] [GEOGRAPHIC_DATA]" at bounding box center [186, 240] width 90 height 15
click at [167, 247] on div "Jurisdiction* VIC ACT [GEOGRAPHIC_DATA] SA [GEOGRAPHIC_DATA] [GEOGRAPHIC_DATA]" at bounding box center [186, 240] width 90 height 15
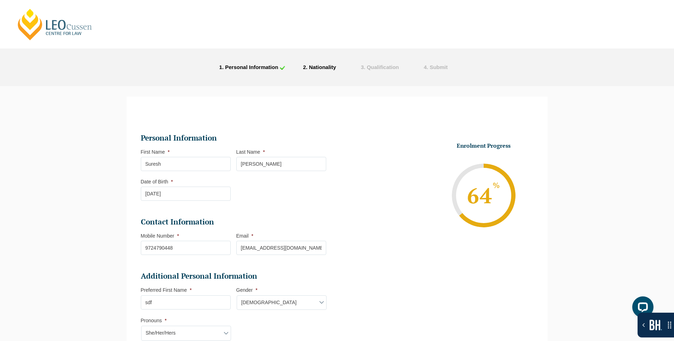
click at [165, 166] on input "Suresh" at bounding box center [186, 164] width 90 height 14
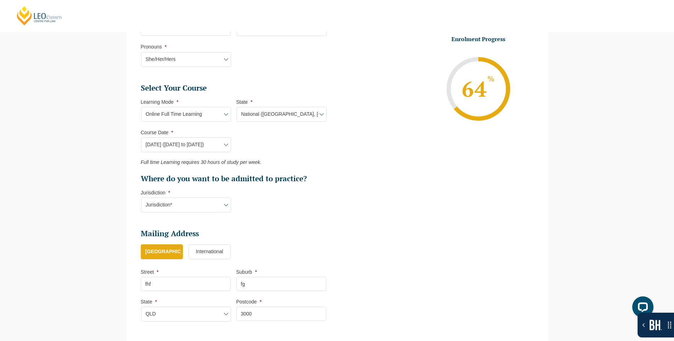
scroll to position [283, 0]
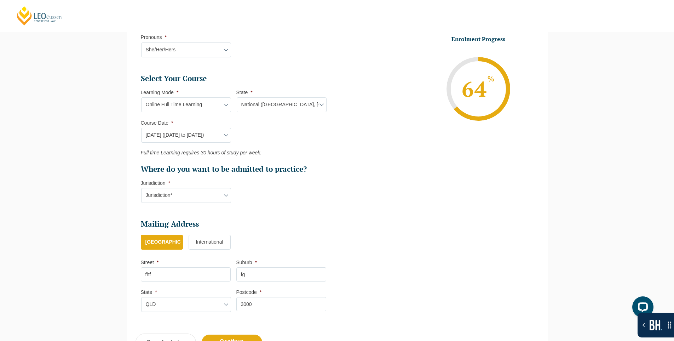
click at [202, 194] on div "Jurisdiction* VIC ACT [GEOGRAPHIC_DATA] SA [GEOGRAPHIC_DATA] [GEOGRAPHIC_DATA]" at bounding box center [186, 195] width 90 height 15
click at [214, 194] on div "Jurisdiction* VIC ACT [GEOGRAPHIC_DATA] SA [GEOGRAPHIC_DATA] [GEOGRAPHIC_DATA]" at bounding box center [186, 195] width 90 height 15
click at [202, 194] on select "Jurisdiction* VIC ACT [GEOGRAPHIC_DATA] SA [GEOGRAPHIC_DATA] [GEOGRAPHIC_DATA]" at bounding box center [186, 195] width 90 height 15
click at [209, 196] on select "Jurisdiction* VIC ACT [GEOGRAPHIC_DATA] SA [GEOGRAPHIC_DATA] [GEOGRAPHIC_DATA]" at bounding box center [186, 195] width 90 height 15
drag, startPoint x: 201, startPoint y: 193, endPoint x: 197, endPoint y: 189, distance: 5.0
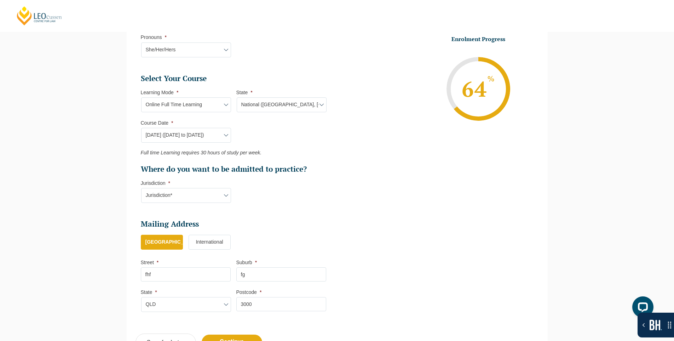
click at [197, 189] on div "Jurisdiction* VIC ACT [GEOGRAPHIC_DATA] SA [GEOGRAPHIC_DATA] [GEOGRAPHIC_DATA]" at bounding box center [186, 195] width 90 height 15
click at [216, 191] on div "Jurisdiction* VIC ACT [GEOGRAPHIC_DATA] SA [GEOGRAPHIC_DATA] [GEOGRAPHIC_DATA]" at bounding box center [186, 195] width 90 height 15
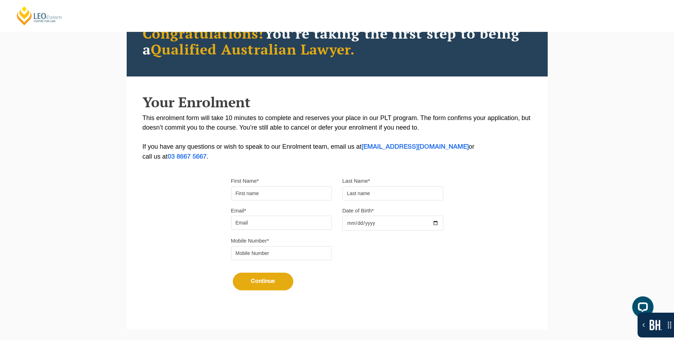
scroll to position [71, 0]
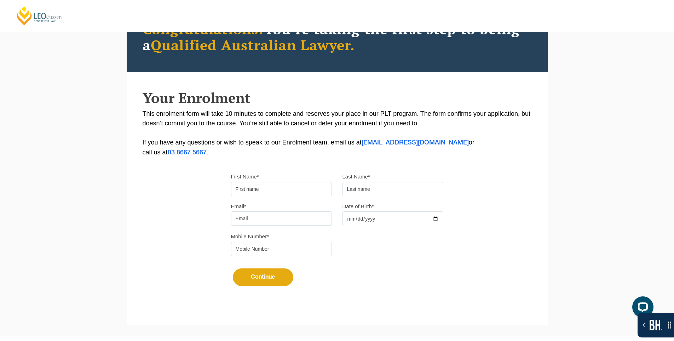
click at [249, 191] on input "First Name*" at bounding box center [281, 189] width 101 height 14
type input "Suresh"
type input "[PERSON_NAME]"
click at [266, 217] on input "Email*" at bounding box center [281, 218] width 101 height 14
type input "[EMAIL_ADDRESS][DOMAIN_NAME]"
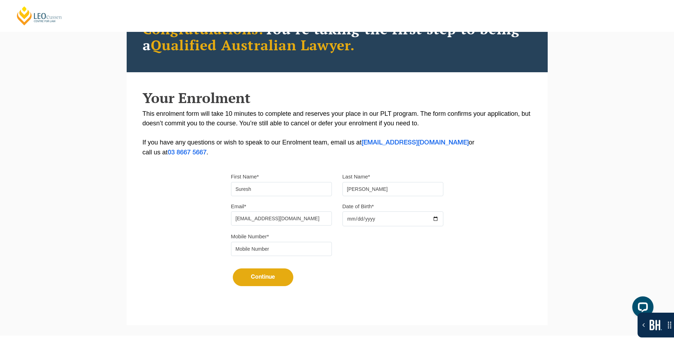
click at [437, 217] on div at bounding box center [393, 218] width 101 height 15
click at [438, 218] on input "Date of Birth*" at bounding box center [393, 218] width 101 height 15
type input "2025-10-19"
click at [326, 247] on input "tel" at bounding box center [281, 249] width 101 height 14
type input "9724790448"
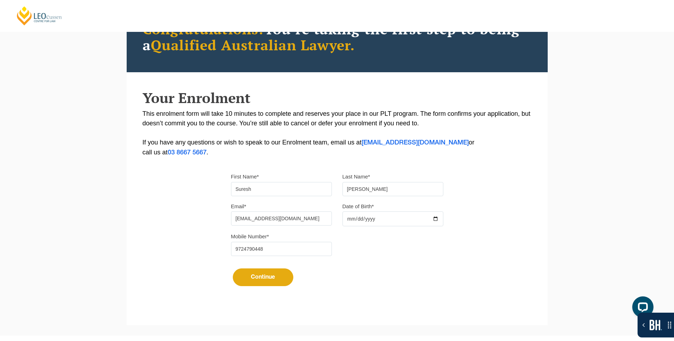
click at [286, 277] on button "Continue" at bounding box center [263, 277] width 61 height 18
select select
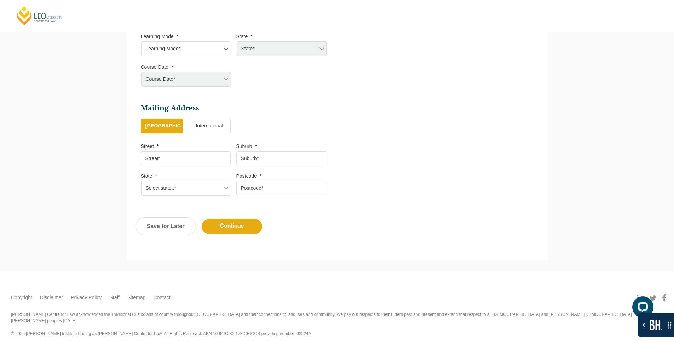
scroll to position [268, 0]
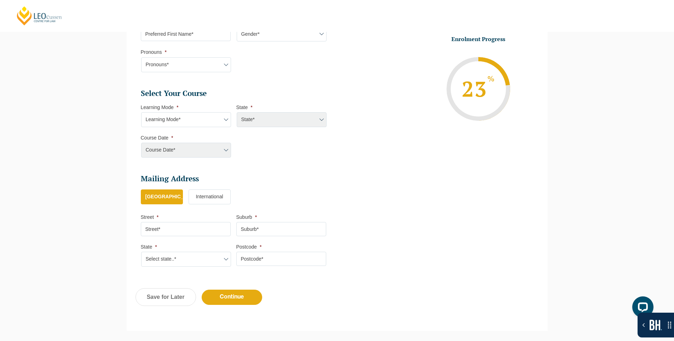
click at [196, 116] on select "Learning Mode* Online Full Time Learning Online Part Time Learning" at bounding box center [186, 119] width 90 height 15
select select "Online Full Time Learning"
click at [141, 112] on select "Learning Mode* Online Full Time Learning Online Part Time Learning" at bounding box center [186, 119] width 90 height 15
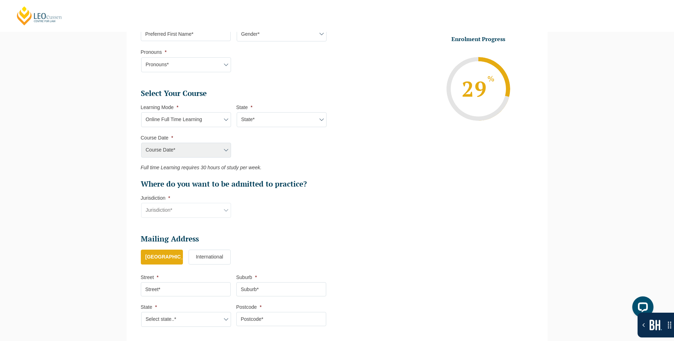
click at [268, 116] on select "State* National ([GEOGRAPHIC_DATA], [GEOGRAPHIC_DATA], [GEOGRAPHIC_DATA], [GEOG…" at bounding box center [282, 119] width 90 height 15
select select "National ([GEOGRAPHIC_DATA], [GEOGRAPHIC_DATA], [GEOGRAPHIC_DATA], [GEOGRAPHIC_…"
click at [237, 112] on select "State* National ([GEOGRAPHIC_DATA], [GEOGRAPHIC_DATA], [GEOGRAPHIC_DATA], [GEOG…" at bounding box center [282, 119] width 90 height 15
click at [219, 145] on select "Course Date* [DATE] ([DATE] to [DATE]) [DATE] ([DATE] to [DATE]) [DATE] ([DATE]…" at bounding box center [186, 150] width 90 height 15
select select "[DATE] ([DATE] to [DATE])"
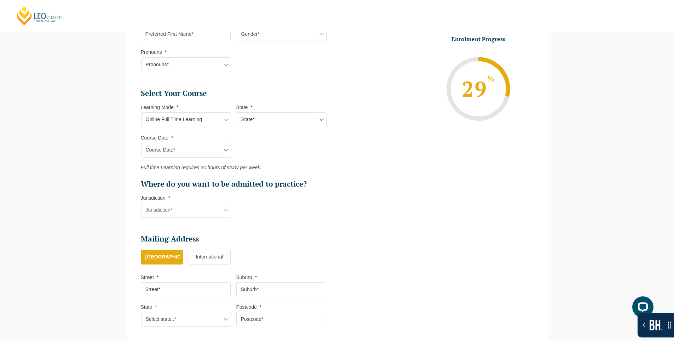
click at [141, 143] on select "Course Date* [DATE] ([DATE] to [DATE]) [DATE] ([DATE] to [DATE]) [DATE] ([DATE]…" at bounding box center [186, 150] width 90 height 15
type input "Intake [DATE] FT"
type input "Practical Legal Training (NAT)"
select select "NAT PLT (DEC) 2025 Full Time Online"
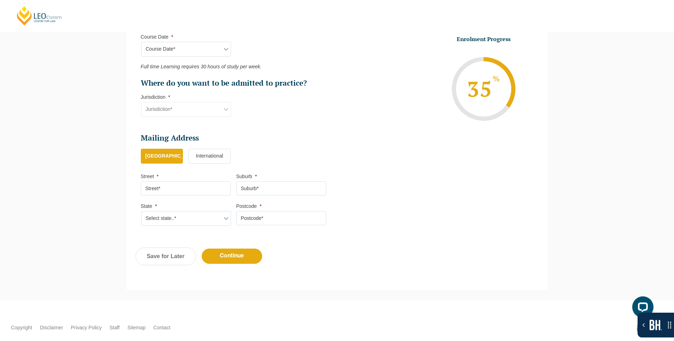
scroll to position [399, 0]
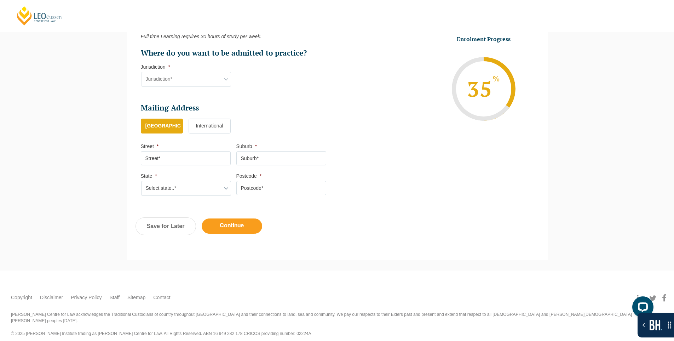
click at [242, 223] on input "Continue" at bounding box center [232, 225] width 61 height 15
select select "Online Full Time Learning"
select select "National ([GEOGRAPHIC_DATA], [GEOGRAPHIC_DATA], [GEOGRAPHIC_DATA], [GEOGRAPHIC_…"
select select
select select "[DATE] ([DATE] to [DATE])"
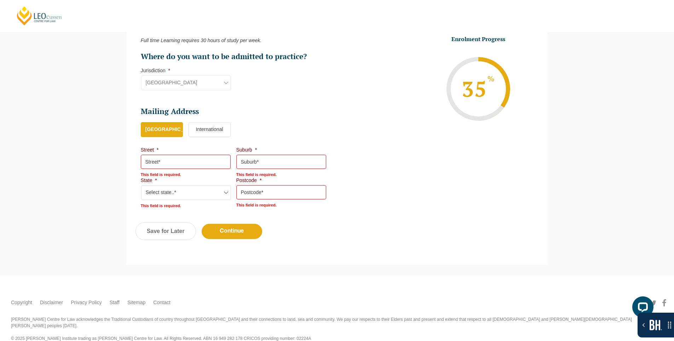
scroll to position [434, 0]
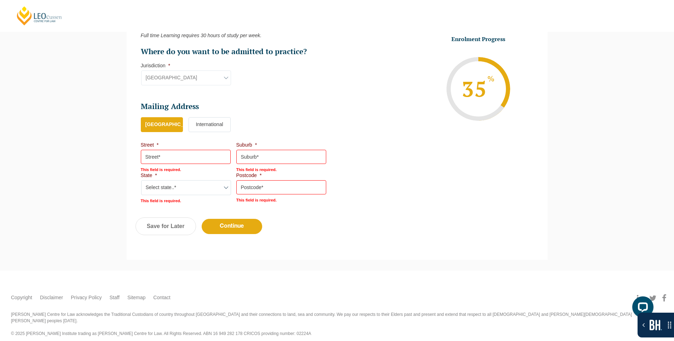
click at [155, 163] on input "Street *" at bounding box center [186, 157] width 90 height 14
type input "sdf"
click at [255, 155] on input "Suburb *" at bounding box center [281, 157] width 90 height 14
type input "sdf"
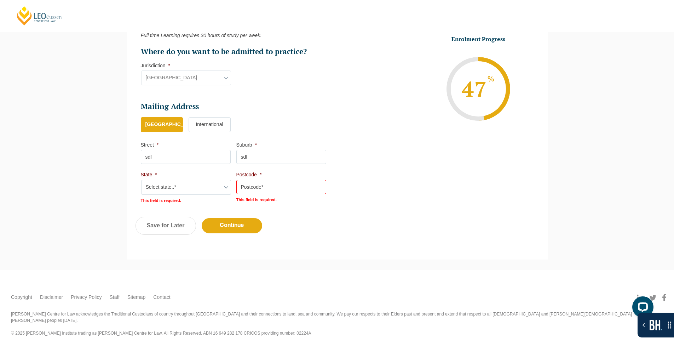
scroll to position [434, 0]
drag, startPoint x: 261, startPoint y: 190, endPoint x: 251, endPoint y: 198, distance: 12.8
click at [261, 190] on input "Postcode *" at bounding box center [281, 187] width 90 height 14
type input "sdf"
drag, startPoint x: 203, startPoint y: 191, endPoint x: 204, endPoint y: 195, distance: 3.8
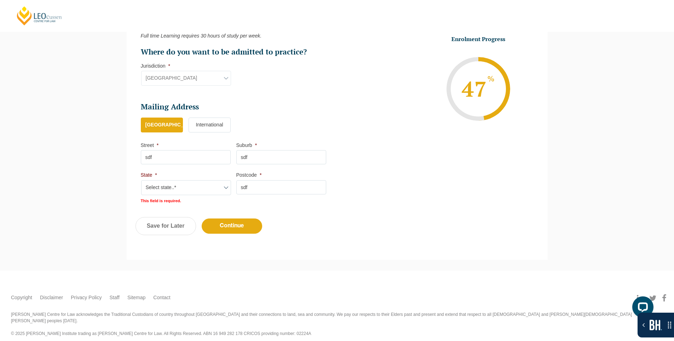
click at [203, 191] on select "Select state..* VIC WA QLD SA NSW NT ACT TAS" at bounding box center [186, 187] width 90 height 15
select select "VIC"
click at [141, 180] on select "Select state..* VIC WA QLD SA NSW NT ACT TAS" at bounding box center [186, 187] width 90 height 15
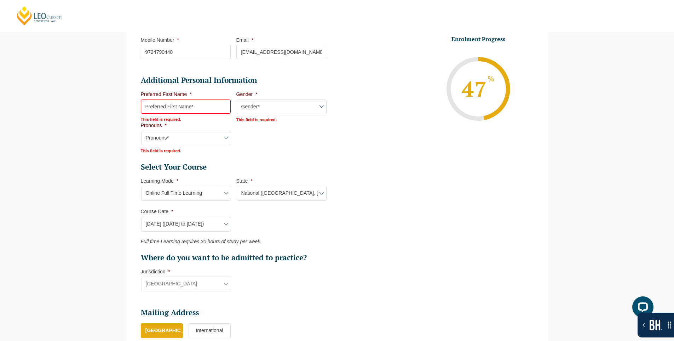
scroll to position [185, 0]
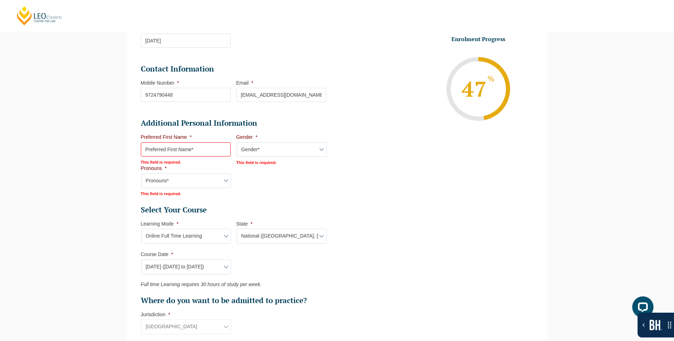
click at [175, 153] on input "Preferred First Name *" at bounding box center [186, 149] width 90 height 14
type input "sdf"
click at [254, 149] on select "Gender* Male Female Nonbinary Intersex Prefer not to disclose Other" at bounding box center [282, 149] width 90 height 15
select select "[DEMOGRAPHIC_DATA]"
click at [237, 142] on select "Gender* Male Female Nonbinary Intersex Prefer not to disclose Other" at bounding box center [282, 149] width 90 height 15
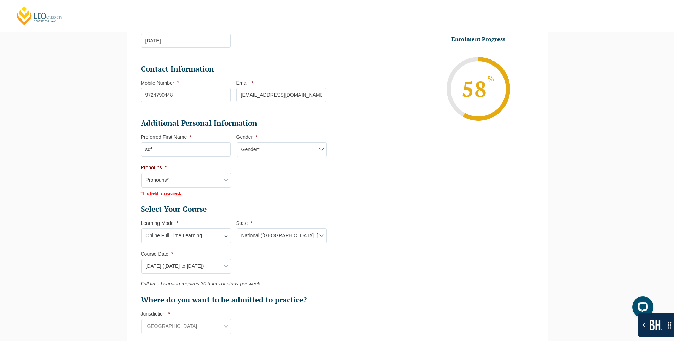
drag, startPoint x: 196, startPoint y: 178, endPoint x: 196, endPoint y: 183, distance: 5.7
click at [196, 178] on select "Pronouns* She/Her/Hers He/Him/His They/Them/Theirs Other Prefer not to disclose" at bounding box center [186, 180] width 90 height 15
select select "She/Her/Hers"
click at [141, 173] on select "Pronouns* She/Her/Hers He/Him/His They/Them/Theirs Other Prefer not to disclose" at bounding box center [186, 180] width 90 height 15
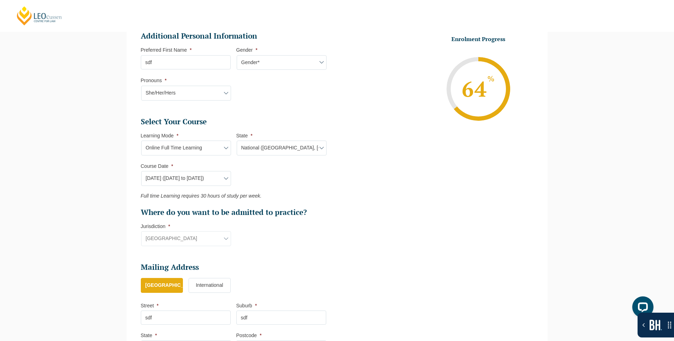
scroll to position [398, 0]
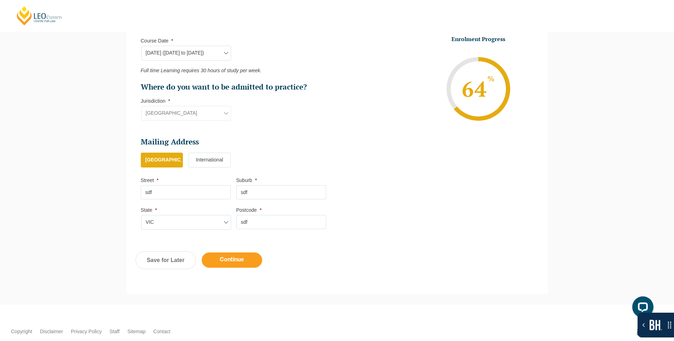
click at [238, 259] on input "Continue" at bounding box center [232, 259] width 61 height 15
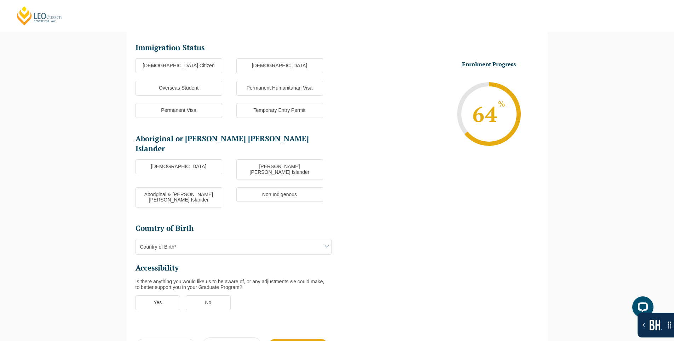
scroll to position [132, 0]
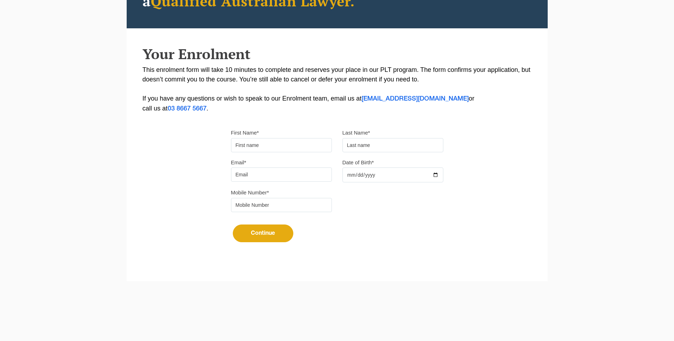
click at [268, 142] on input "First Name*" at bounding box center [281, 145] width 101 height 14
type input "Suresh"
type input "[PERSON_NAME]"
click at [289, 176] on input "Email*" at bounding box center [281, 174] width 101 height 14
type input "[EMAIL_ADDRESS][DOMAIN_NAME]"
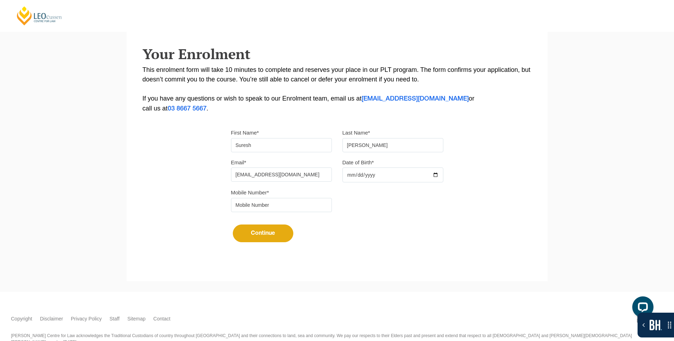
click at [438, 175] on input "Date of Birth*" at bounding box center [393, 174] width 101 height 15
type input "[DATE]"
drag, startPoint x: 290, startPoint y: 208, endPoint x: 291, endPoint y: 211, distance: 3.8
click at [290, 208] on input "tel" at bounding box center [281, 205] width 101 height 14
type input "9724790448"
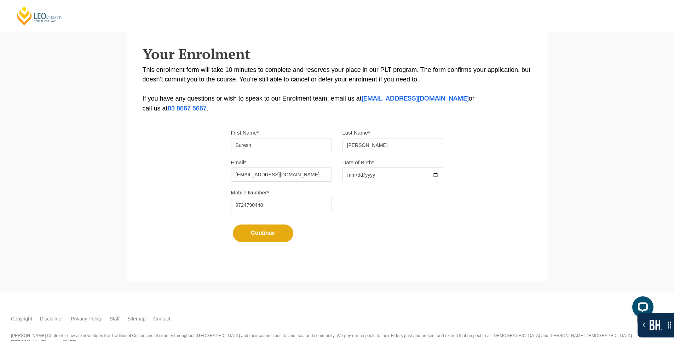
click at [263, 237] on button "Continue" at bounding box center [263, 233] width 61 height 18
select select
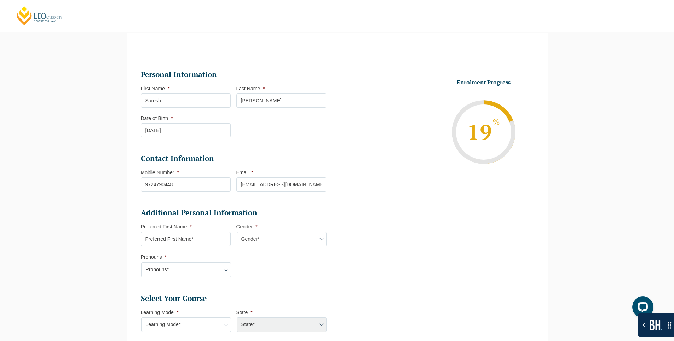
scroll to position [238, 0]
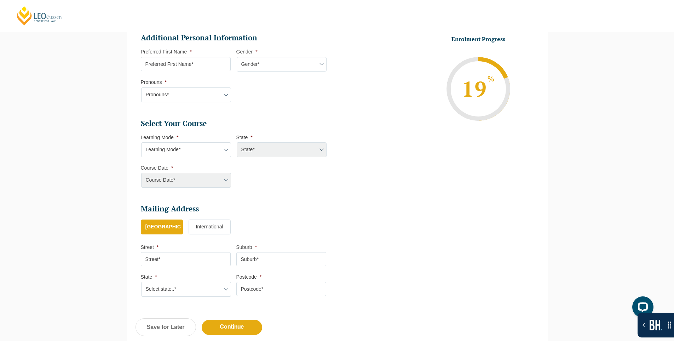
drag, startPoint x: 209, startPoint y: 150, endPoint x: 213, endPoint y: 156, distance: 6.7
click at [209, 150] on select "Learning Mode* Online Full Time Learning Online Part Time Learning Blended Full…" at bounding box center [186, 149] width 90 height 15
select select "Online Full Time Learning"
click at [141, 142] on select "Learning Mode* Online Full Time Learning Online Part Time Learning Blended Full…" at bounding box center [186, 149] width 90 height 15
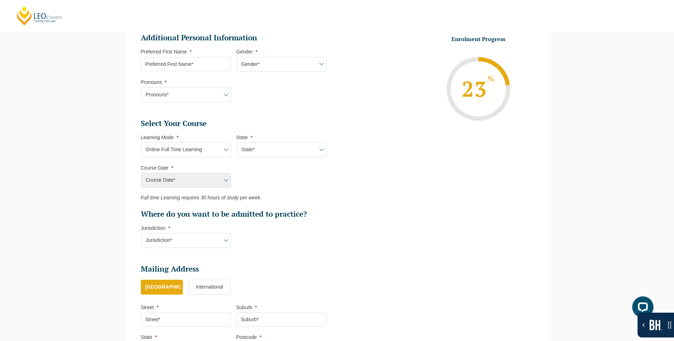
click at [271, 144] on select "State* National ([GEOGRAPHIC_DATA], [GEOGRAPHIC_DATA], [GEOGRAPHIC_DATA], [GEOG…" at bounding box center [282, 149] width 90 height 15
select select "National ([GEOGRAPHIC_DATA], [GEOGRAPHIC_DATA], [GEOGRAPHIC_DATA], [GEOGRAPHIC_…"
click at [237, 142] on select "State* National ([GEOGRAPHIC_DATA], [GEOGRAPHIC_DATA], [GEOGRAPHIC_DATA], [GEOG…" at bounding box center [282, 149] width 90 height 15
click at [206, 182] on select "Course Date* [DATE] ([DATE] to [DATE]) [DATE] ([DATE] to [DATE]) [DATE] ([DATE]…" at bounding box center [186, 180] width 90 height 15
select select "[DATE] ([DATE] to [DATE])"
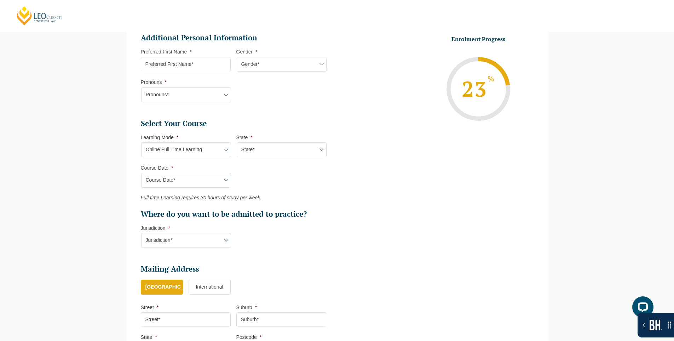
click at [141, 173] on select "Course Date* [DATE] ([DATE] to [DATE]) [DATE] ([DATE] to [DATE]) [DATE] ([DATE]…" at bounding box center [186, 180] width 90 height 15
type input "Intake [DATE] FT"
type input "Practical Legal Training (NAT)"
select select "NAT PLT (DEC) 2025 Full Time Online"
click at [188, 241] on select "Jurisdiction* VIC ACT [GEOGRAPHIC_DATA] SA [GEOGRAPHIC_DATA] [GEOGRAPHIC_DATA]" at bounding box center [186, 240] width 90 height 15
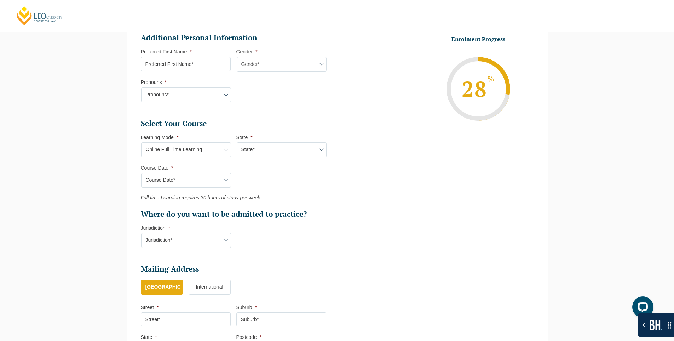
select select "[GEOGRAPHIC_DATA]"
click at [141, 233] on select "Jurisdiction* VIC ACT [GEOGRAPHIC_DATA] SA [GEOGRAPHIC_DATA] [GEOGRAPHIC_DATA]" at bounding box center [186, 240] width 90 height 15
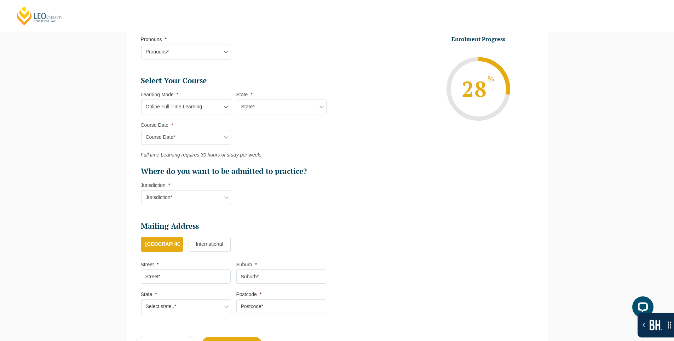
scroll to position [344, 0]
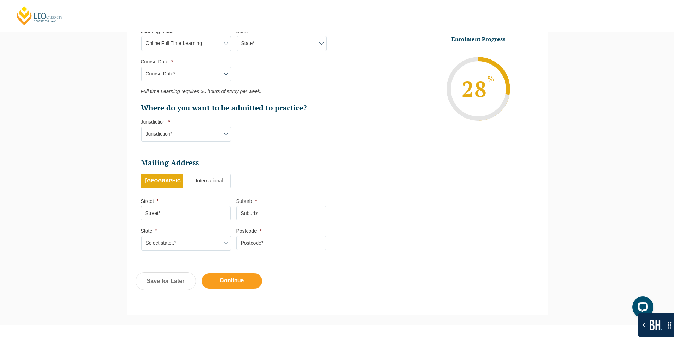
drag, startPoint x: 252, startPoint y: 282, endPoint x: 363, endPoint y: 168, distance: 158.7
click at [252, 282] on input "Continue" at bounding box center [232, 280] width 61 height 15
select select "Online Full Time Learning"
select select "National ([GEOGRAPHIC_DATA], [GEOGRAPHIC_DATA], [GEOGRAPHIC_DATA], [GEOGRAPHIC_…"
select select
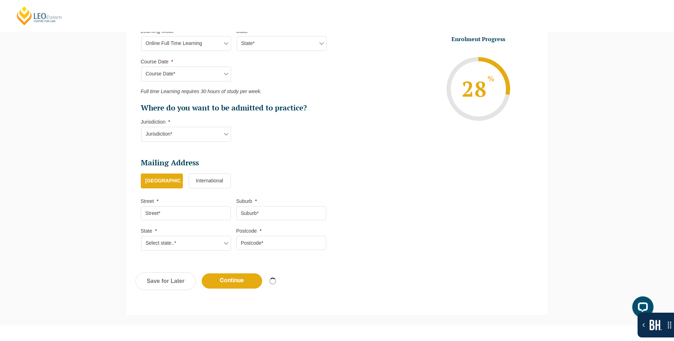
select select "[DATE] ([DATE] to [DATE])"
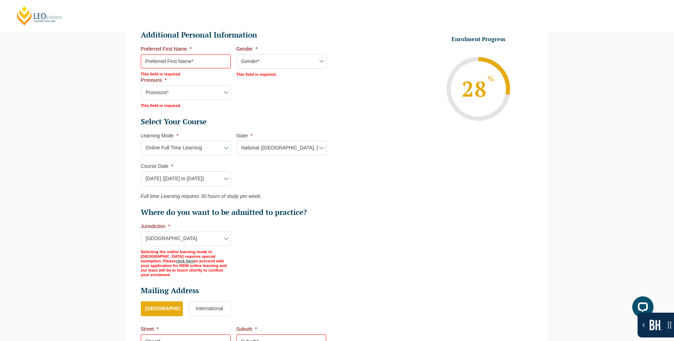
scroll to position [277, 0]
